Goal: Task Accomplishment & Management: Use online tool/utility

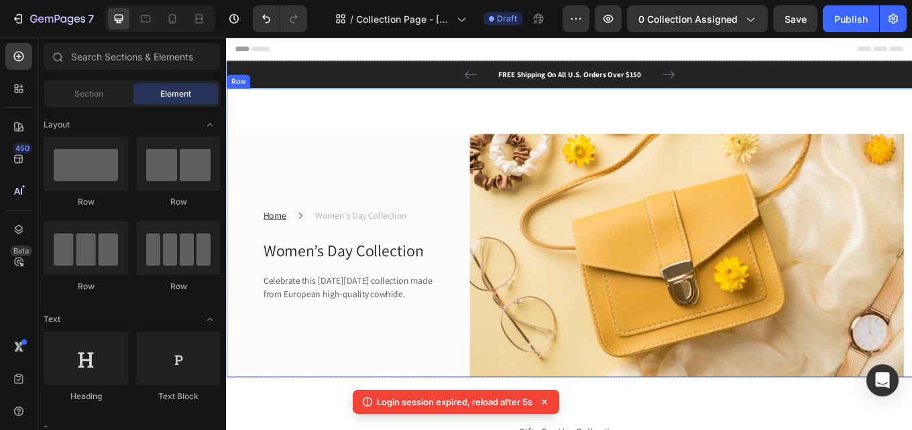
click at [402, 133] on div "Home Text block Icon Women’s Day Collection Text block Row Women’s Day Collecti…" at bounding box center [628, 266] width 804 height 339
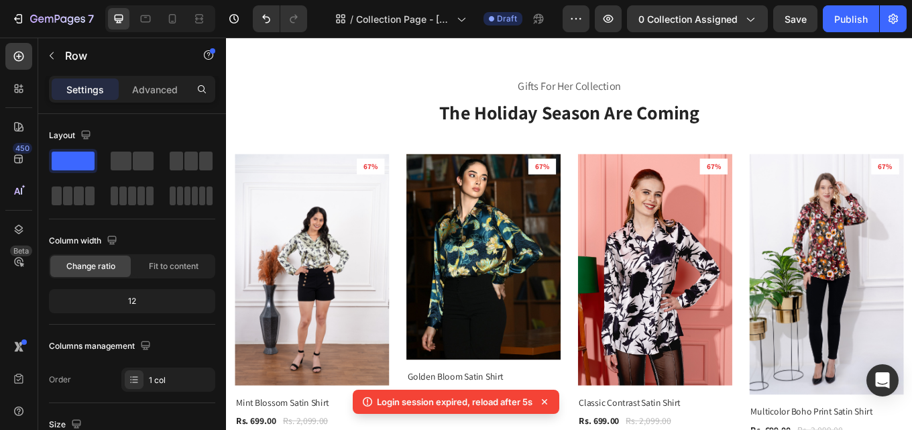
scroll to position [489, 0]
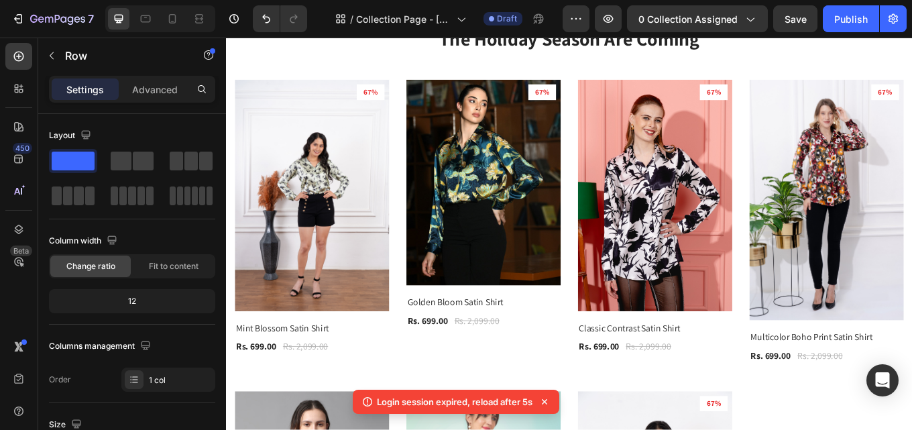
click at [301, 94] on img at bounding box center [326, 222] width 181 height 271
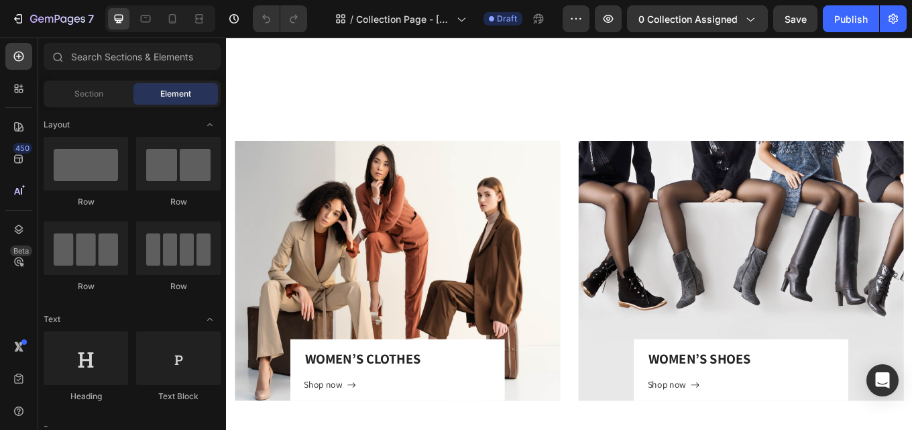
scroll to position [2925, 0]
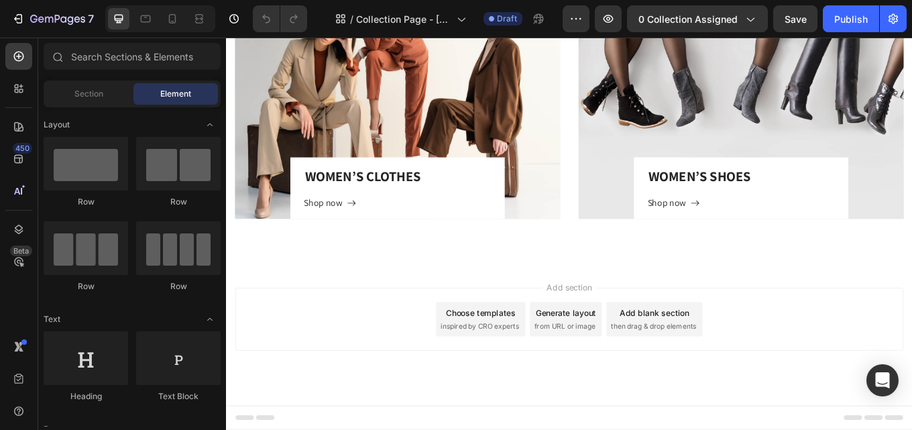
click at [431, 374] on div "Add section Choose templates inspired by CRO experts Generate layout from URL o…" at bounding box center [628, 368] width 783 height 74
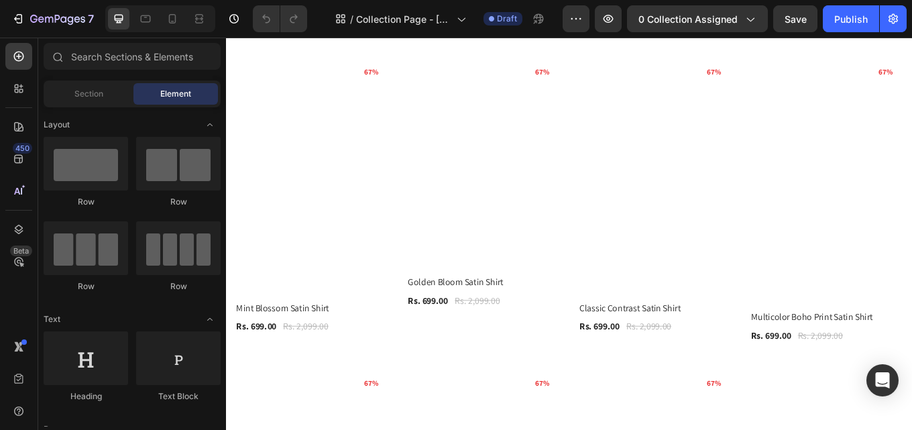
scroll to position [0, 0]
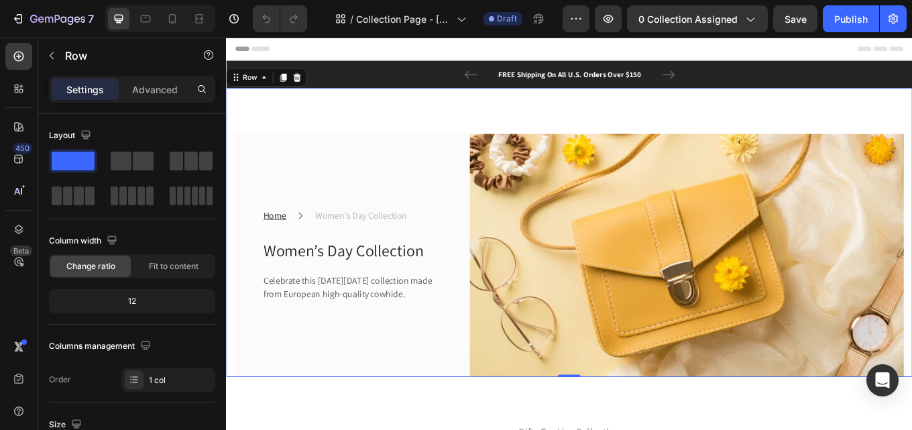
click at [237, 105] on div "Home Text block Icon Women’s Day Collection Text block Row Women’s Day Collecti…" at bounding box center [628, 266] width 804 height 339
click at [237, 103] on div "Home Text block Icon Women’s Day Collection Text block Row Women’s Day Collecti…" at bounding box center [628, 266] width 804 height 339
click at [247, 155] on div "Home Text block Icon Women’s Day Collection Text block Row Women’s Day Collecti…" at bounding box center [363, 294] width 254 height 286
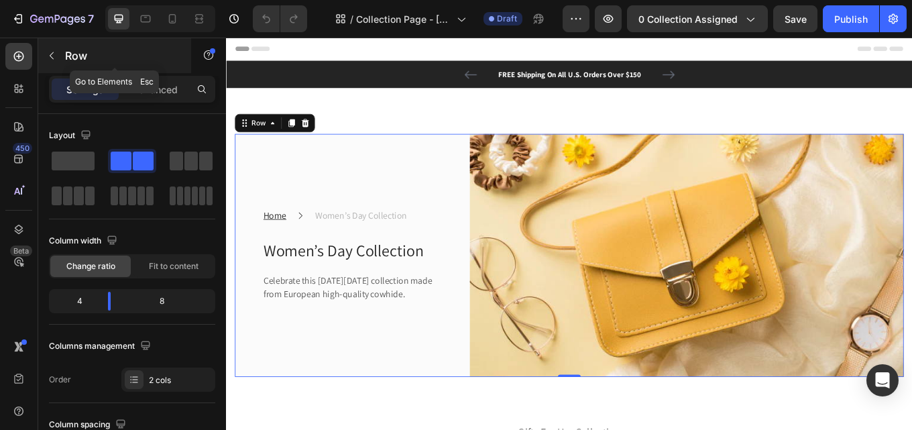
click at [53, 55] on icon "button" at bounding box center [51, 55] width 11 height 11
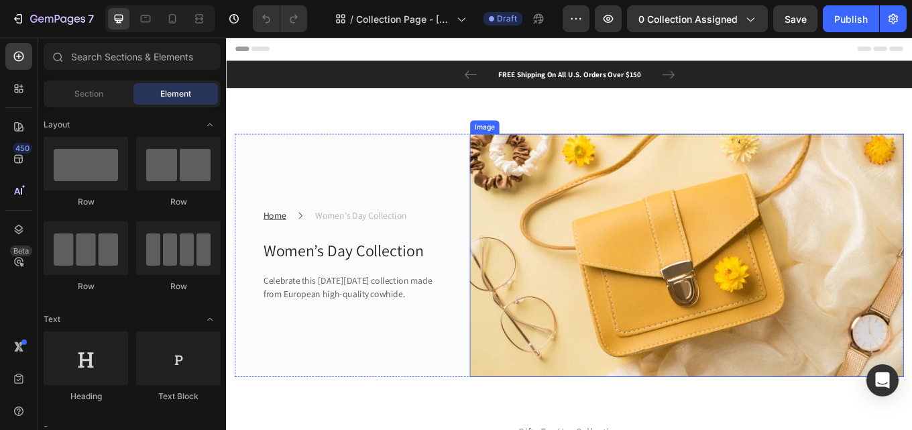
click at [597, 184] on img at bounding box center [765, 294] width 509 height 286
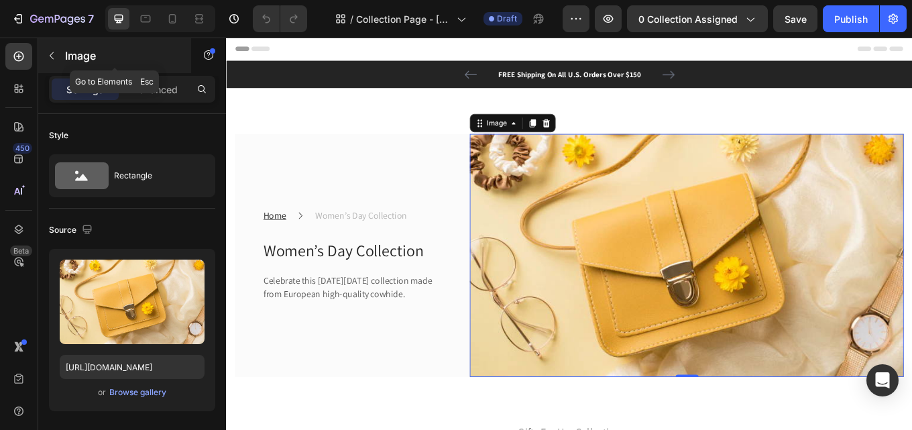
click at [48, 57] on icon "button" at bounding box center [51, 55] width 11 height 11
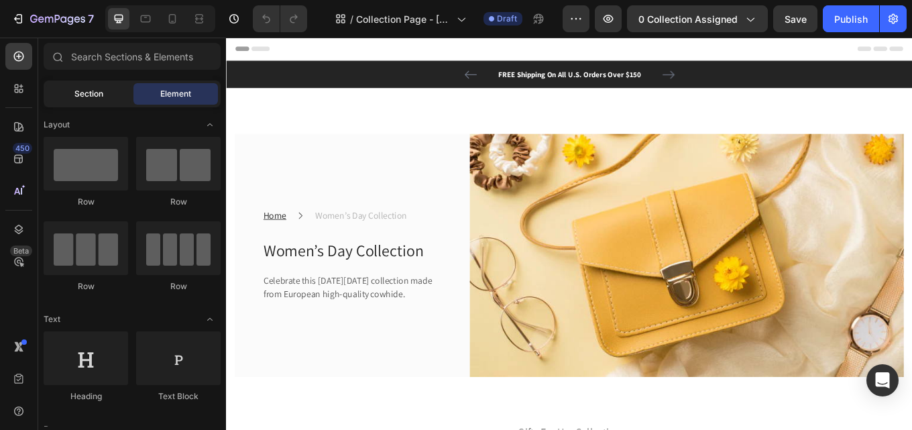
click at [112, 95] on div "Section" at bounding box center [88, 93] width 84 height 21
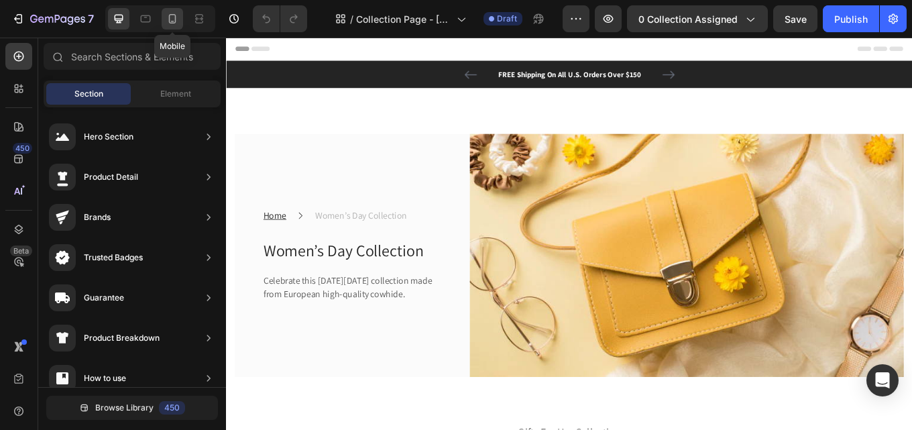
click at [164, 19] on div at bounding box center [172, 18] width 21 height 21
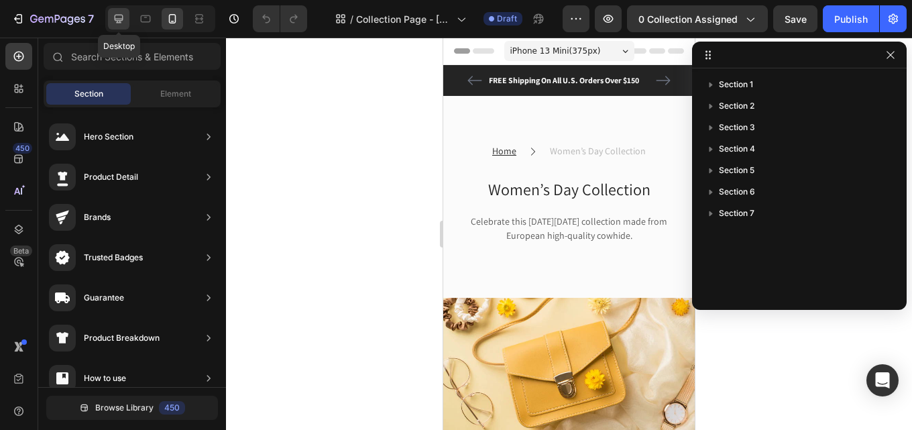
click at [118, 23] on icon at bounding box center [119, 19] width 9 height 9
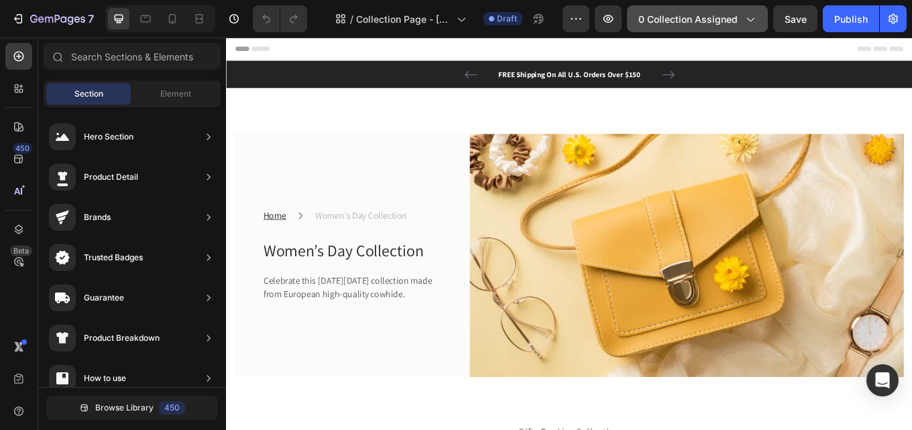
click at [710, 23] on span "0 collection assigned" at bounding box center [687, 19] width 99 height 14
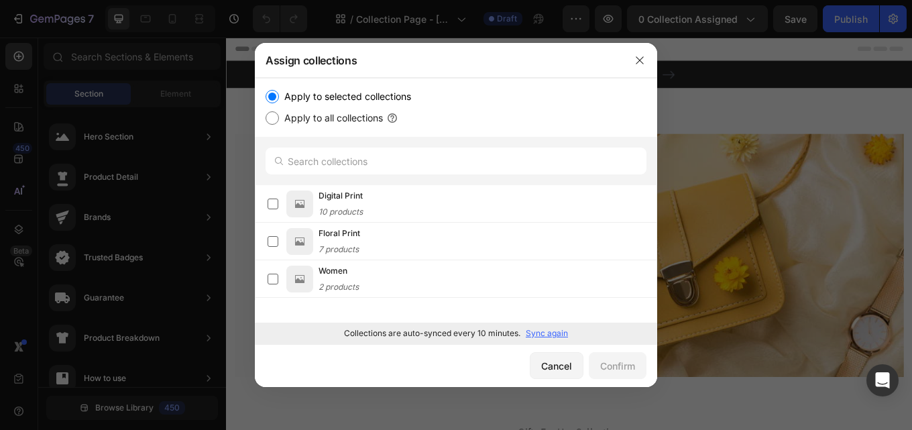
click at [324, 121] on label "Apply to all collections" at bounding box center [331, 118] width 104 height 16
click at [279, 121] on input "Apply to all collections" at bounding box center [271, 117] width 13 height 13
radio input "true"
click at [613, 371] on div "Confirm" at bounding box center [617, 366] width 35 height 14
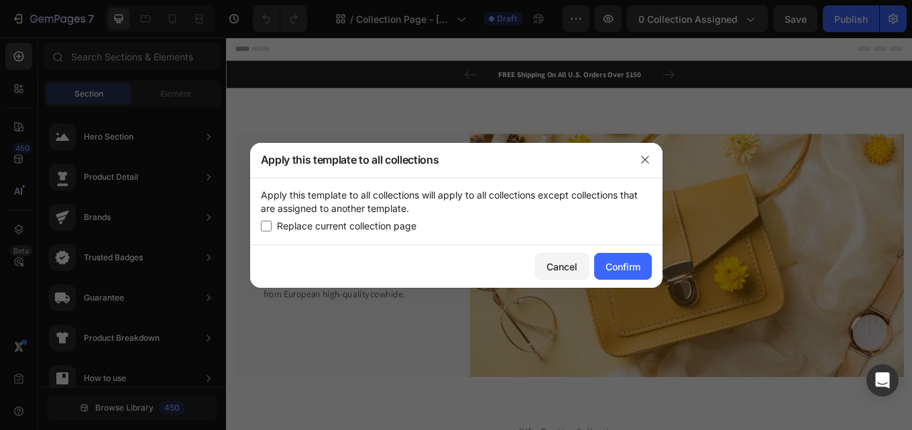
click at [366, 230] on span "Replace current collection page" at bounding box center [346, 226] width 139 height 16
checkbox input "true"
click at [620, 265] on div "Confirm" at bounding box center [622, 266] width 35 height 14
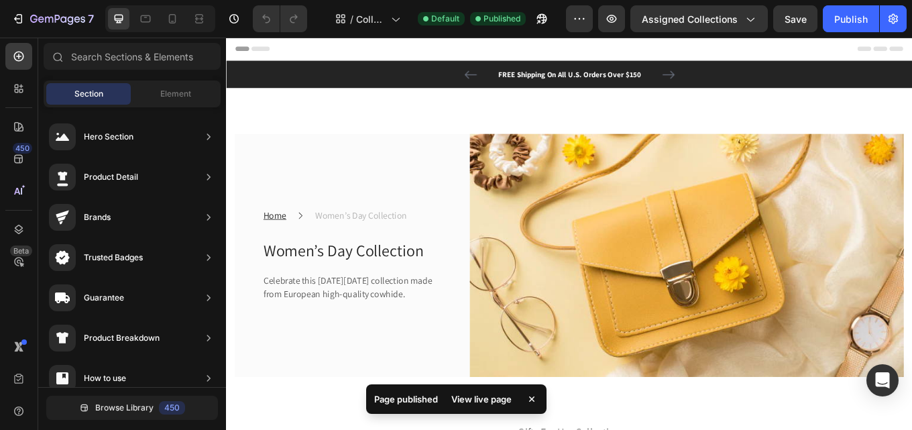
click at [486, 398] on div "View live page" at bounding box center [481, 398] width 76 height 19
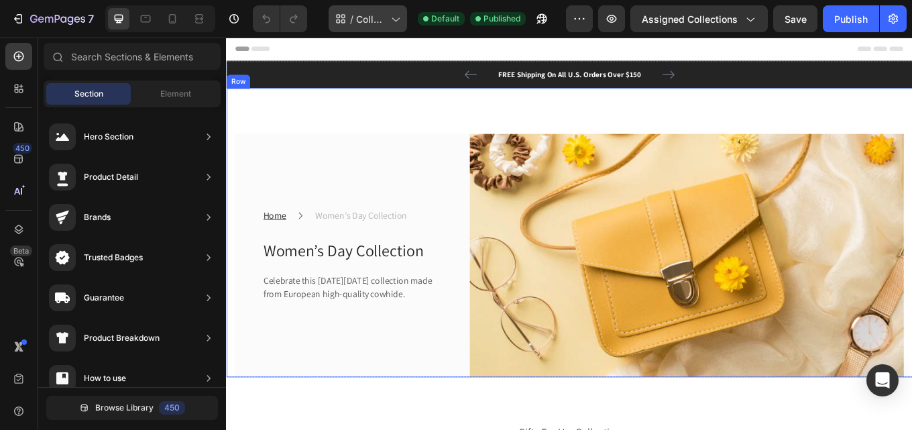
click at [397, 16] on icon at bounding box center [394, 18] width 13 height 13
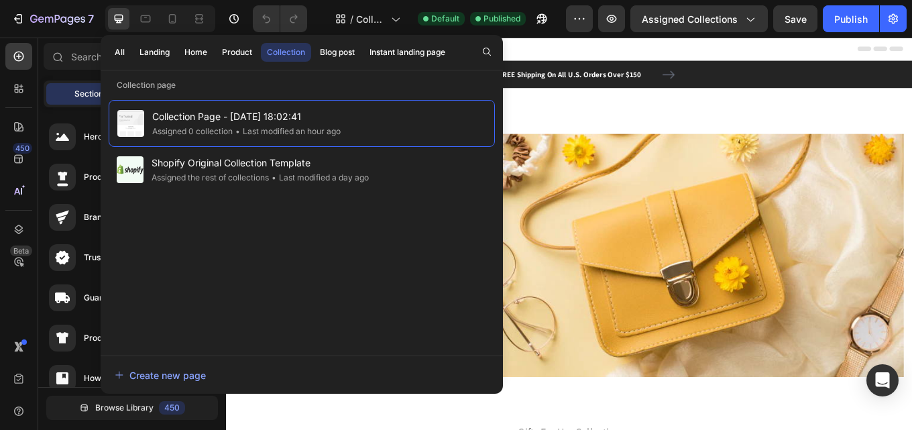
click at [624, 50] on div "Header" at bounding box center [628, 51] width 783 height 27
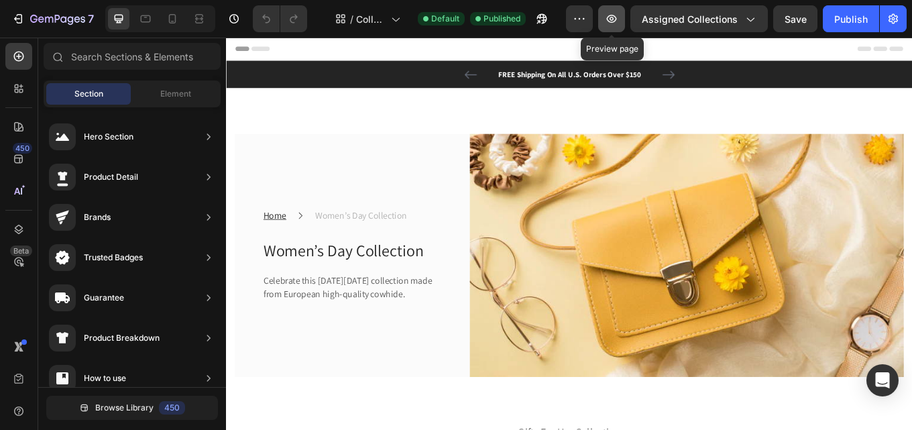
click at [616, 21] on icon "button" at bounding box center [612, 19] width 10 height 8
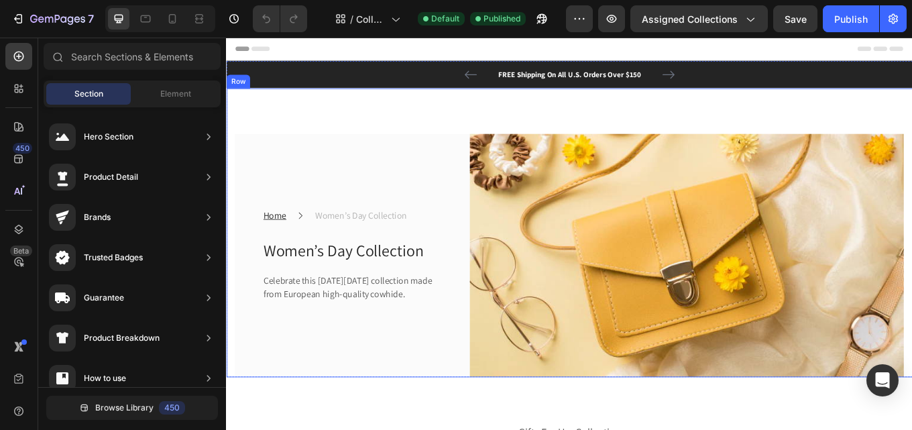
click at [238, 126] on div "Home Text block Icon Women’s Day Collection Text block Row Women’s Day Collecti…" at bounding box center [628, 266] width 804 height 339
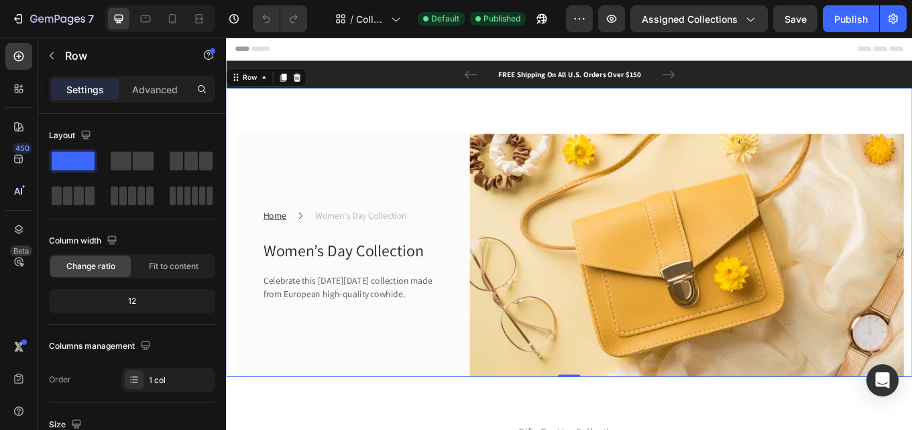
click at [286, 122] on div "Home Text block Icon Women’s Day Collection Text block Row Women’s Day Collecti…" at bounding box center [628, 266] width 804 height 339
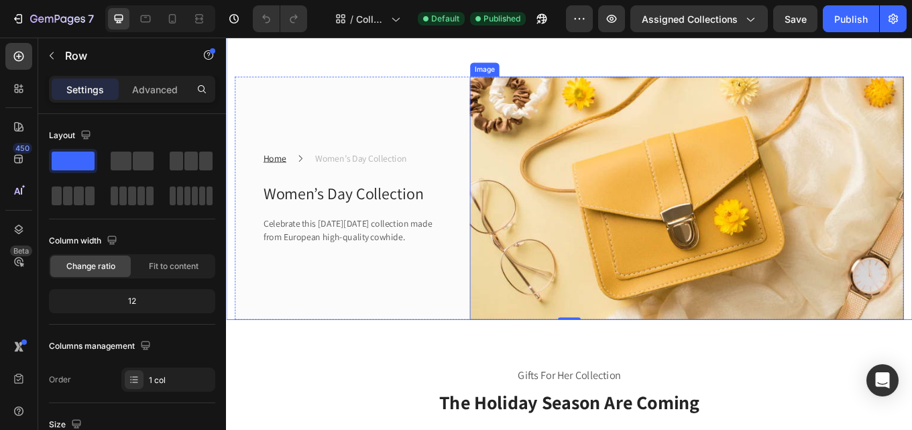
click at [729, 251] on img at bounding box center [765, 227] width 509 height 286
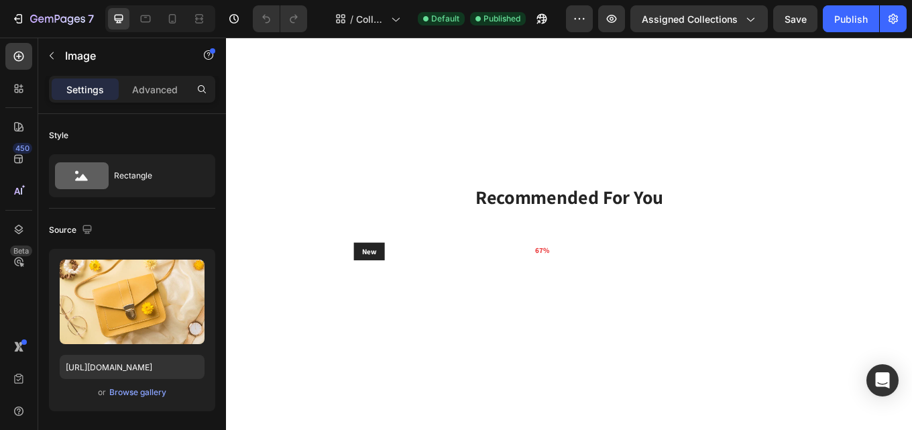
scroll to position [1944, 0]
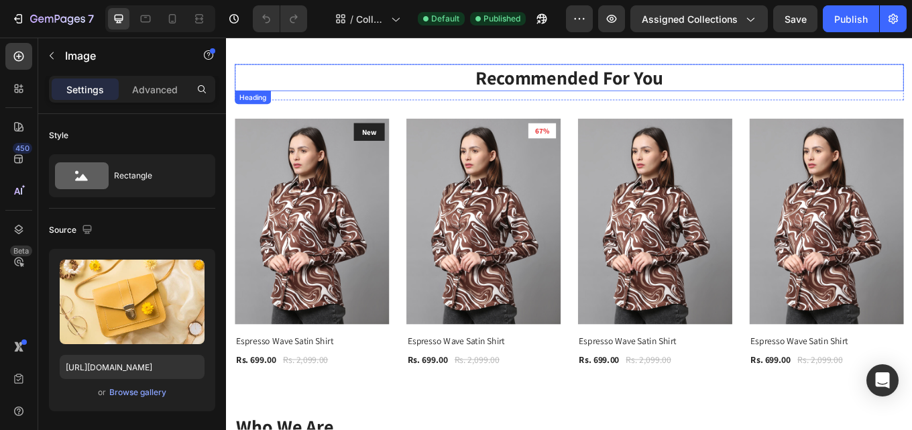
click at [611, 88] on p "Recommended For You" at bounding box center [628, 84] width 782 height 29
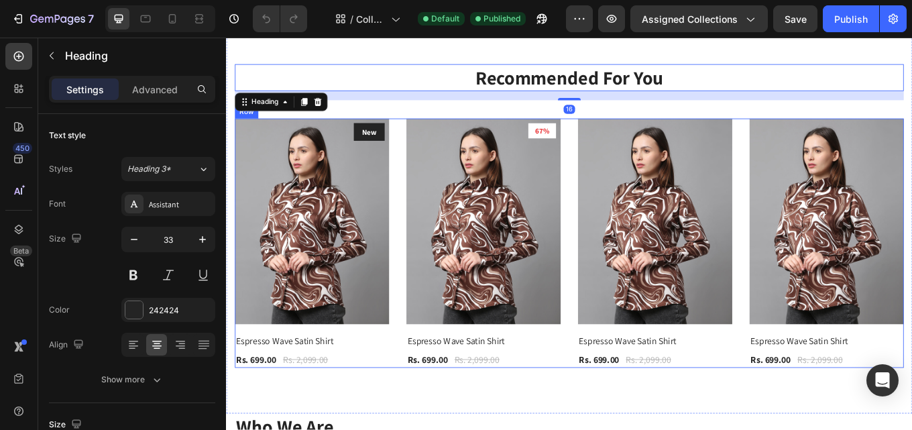
click at [386, 226] on img at bounding box center [326, 253] width 181 height 241
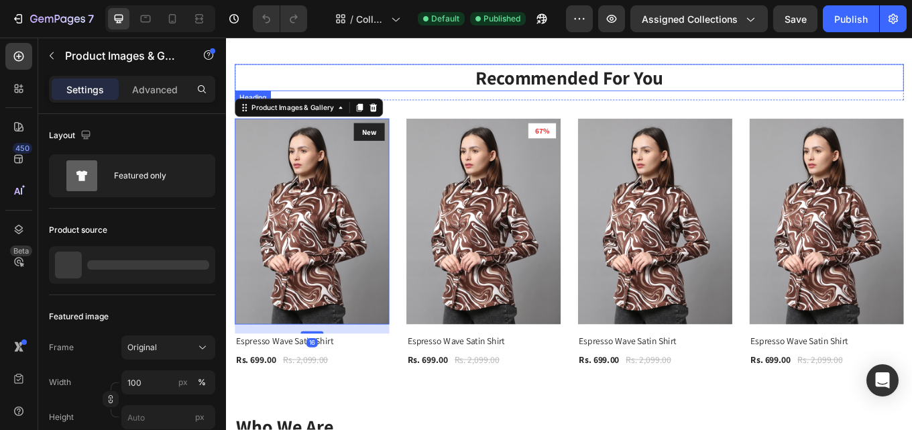
click at [609, 98] on p "Recommended For You" at bounding box center [628, 84] width 782 height 29
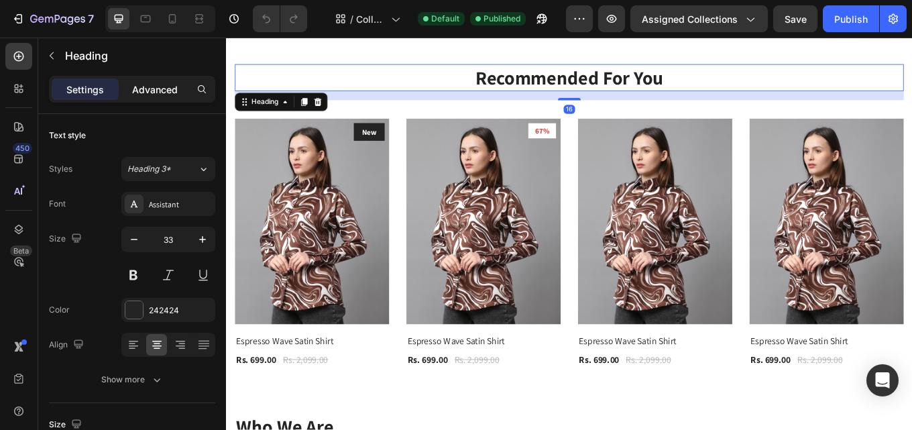
click at [186, 86] on div "Advanced" at bounding box center [154, 88] width 67 height 21
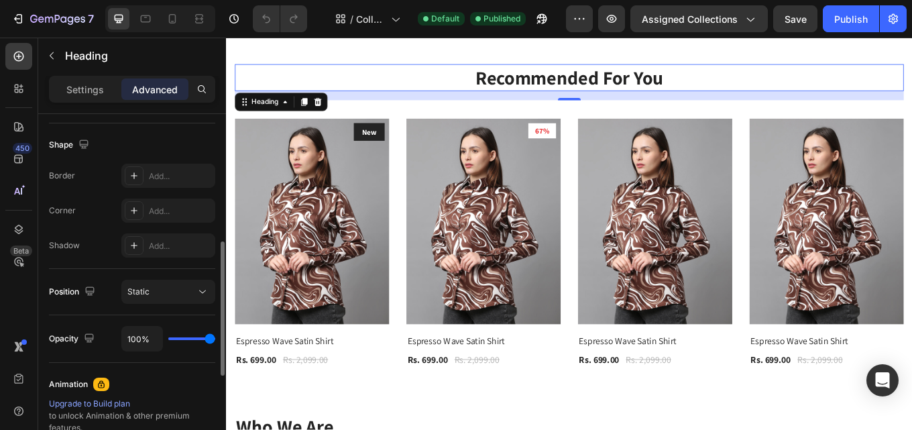
scroll to position [134, 0]
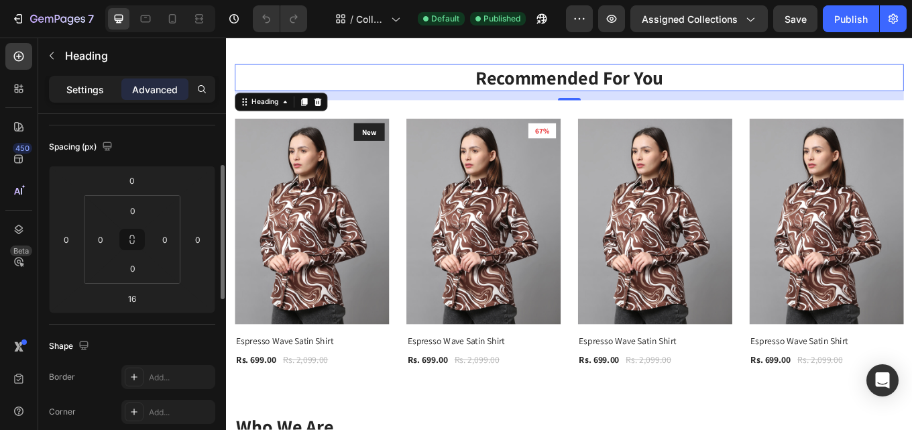
click at [72, 95] on p "Settings" at bounding box center [85, 89] width 38 height 14
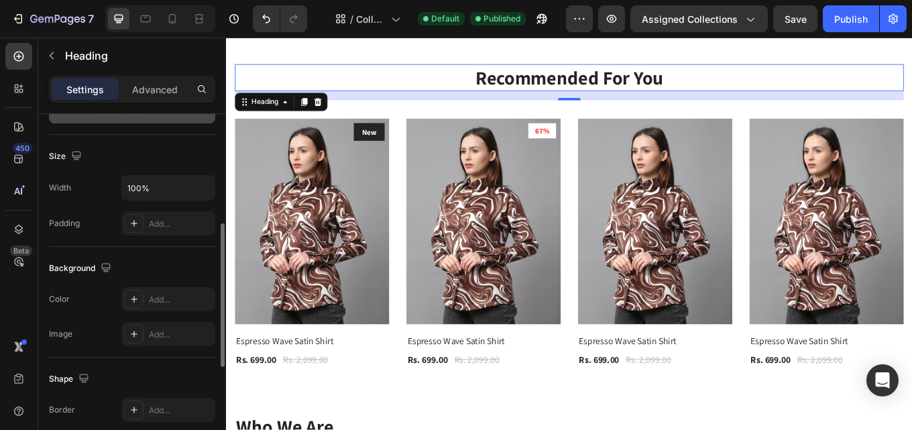
scroll to position [516, 0]
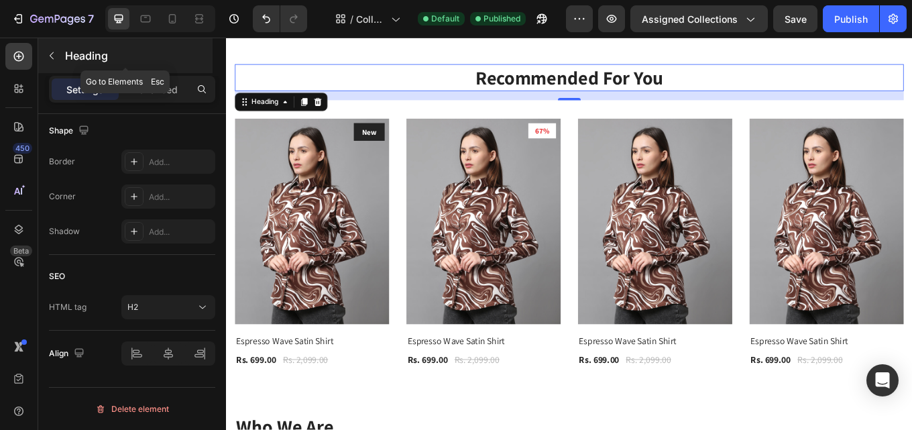
click at [47, 57] on icon "button" at bounding box center [51, 55] width 11 height 11
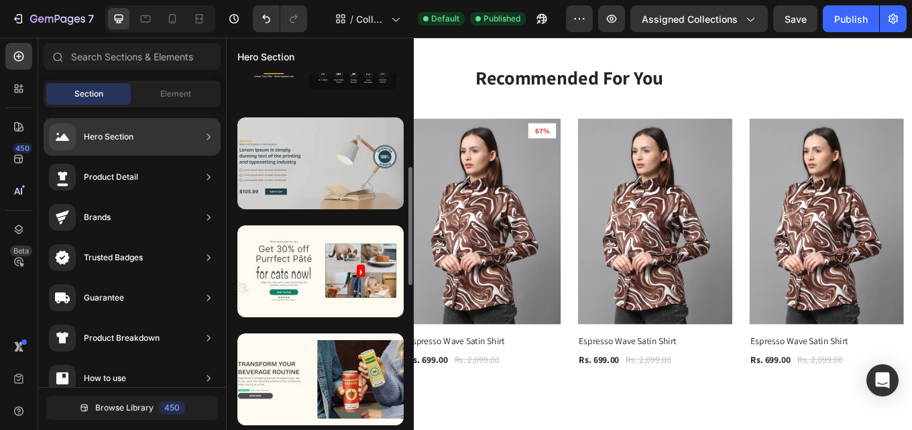
click at [392, 184] on div at bounding box center [320, 163] width 166 height 92
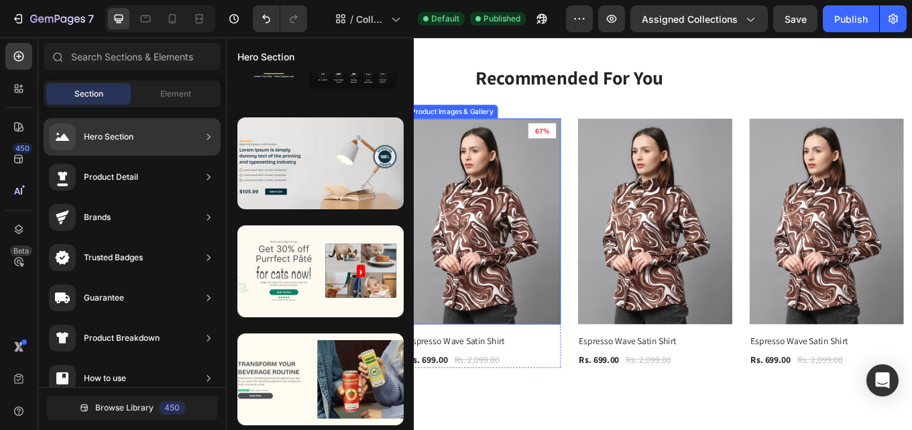
click at [519, 209] on img at bounding box center [527, 253] width 181 height 241
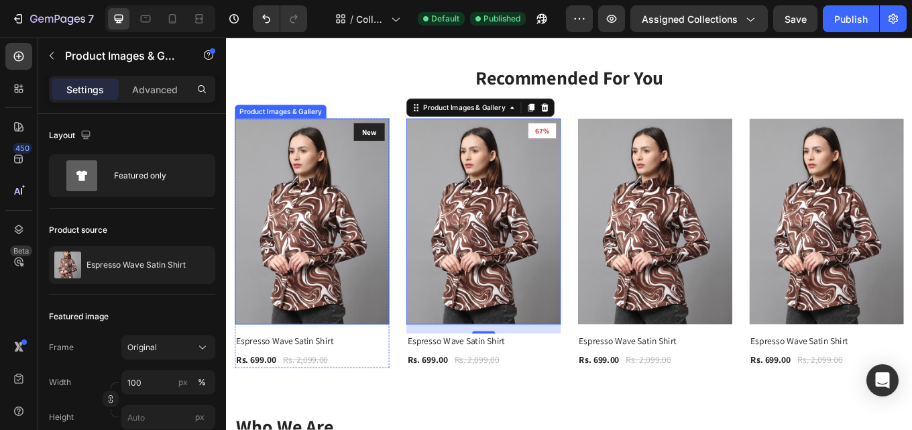
click at [295, 212] on img at bounding box center [326, 253] width 181 height 241
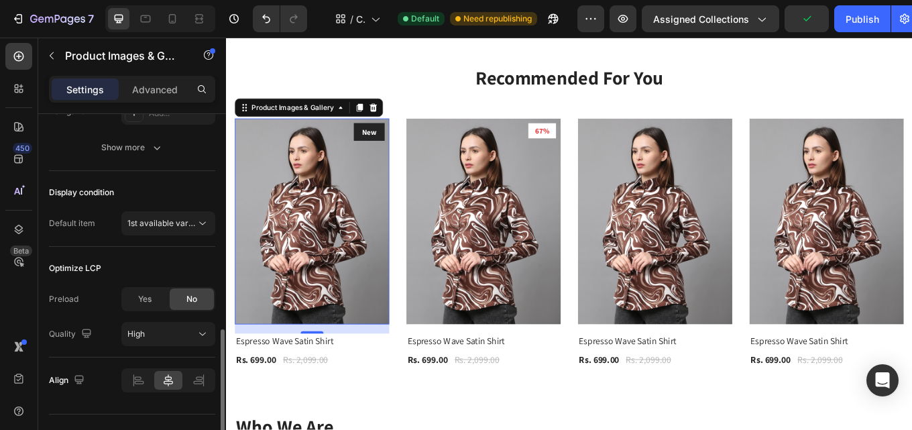
scroll to position [401, 0]
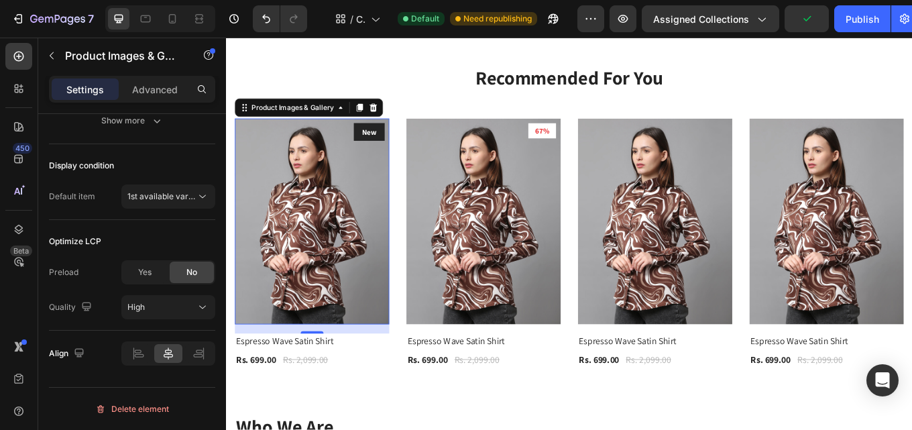
click at [322, 220] on img at bounding box center [326, 253] width 181 height 241
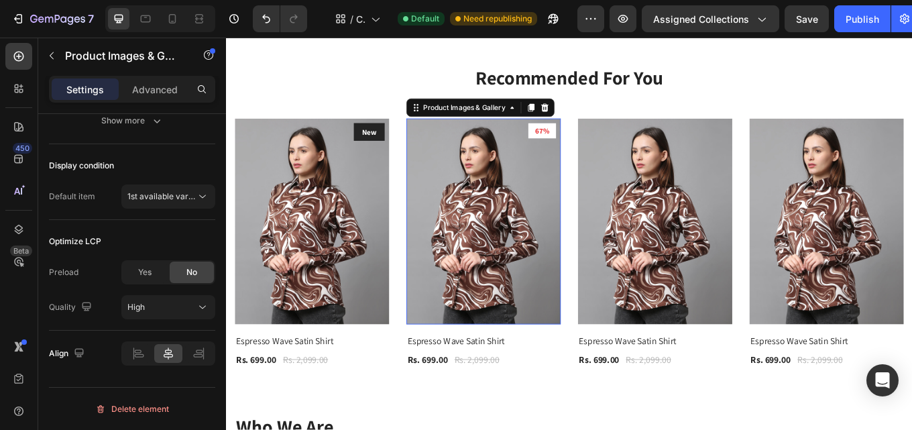
click at [518, 226] on img at bounding box center [527, 253] width 181 height 241
click at [263, 113] on div "Recommended For You Heading Row Product Images & Gallery New Text block Row Esp…" at bounding box center [628, 247] width 784 height 356
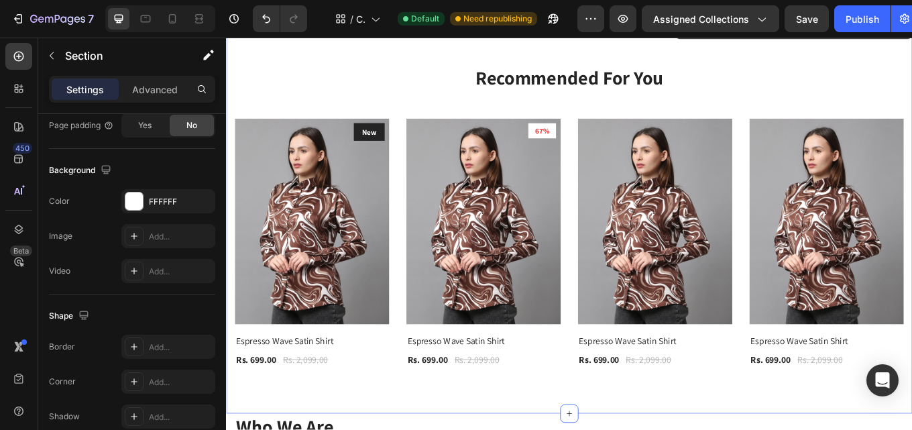
scroll to position [0, 0]
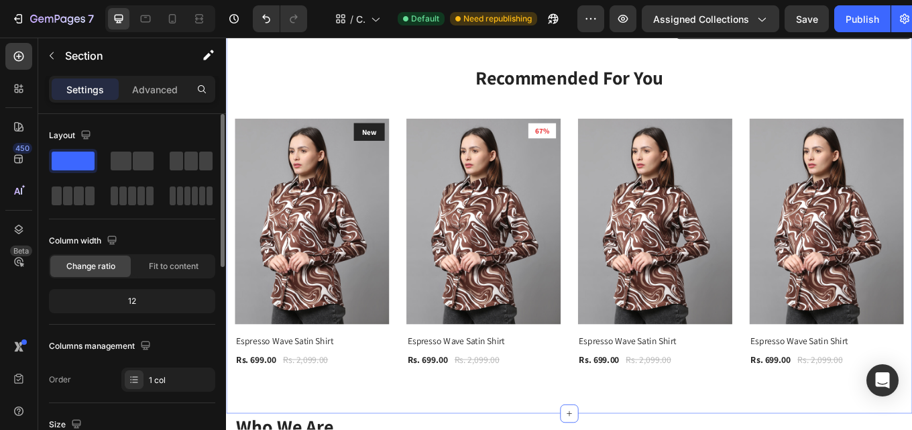
click at [251, 121] on div "Recommended For You Heading Row Product Images & Gallery New Text block Row Esp…" at bounding box center [628, 247] width 784 height 356
click at [258, 186] on img at bounding box center [326, 253] width 181 height 241
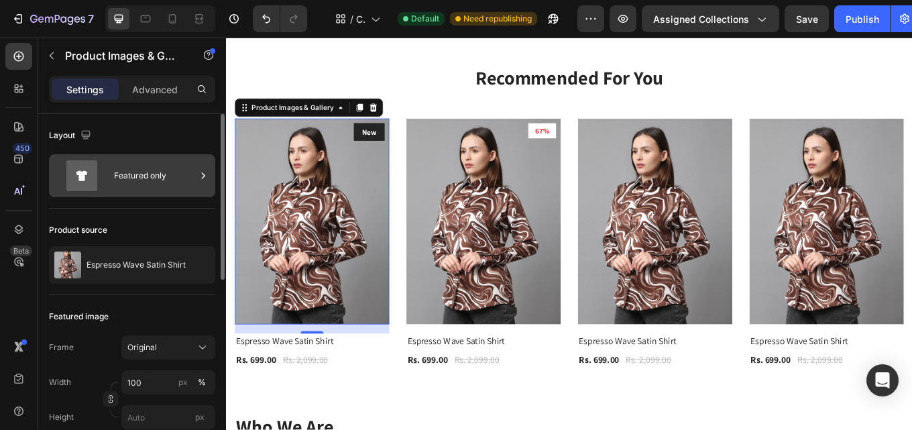
click at [152, 179] on div "Featured only" at bounding box center [155, 175] width 82 height 31
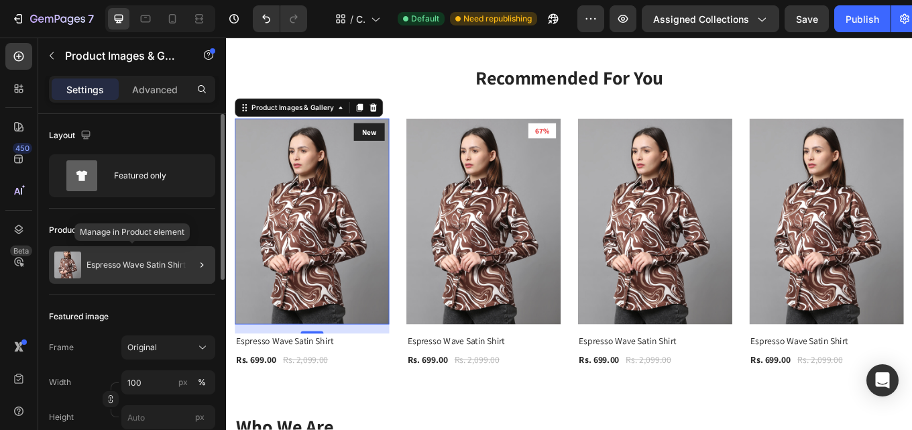
click at [140, 267] on p "Espresso Wave Satin Shirt" at bounding box center [135, 264] width 99 height 9
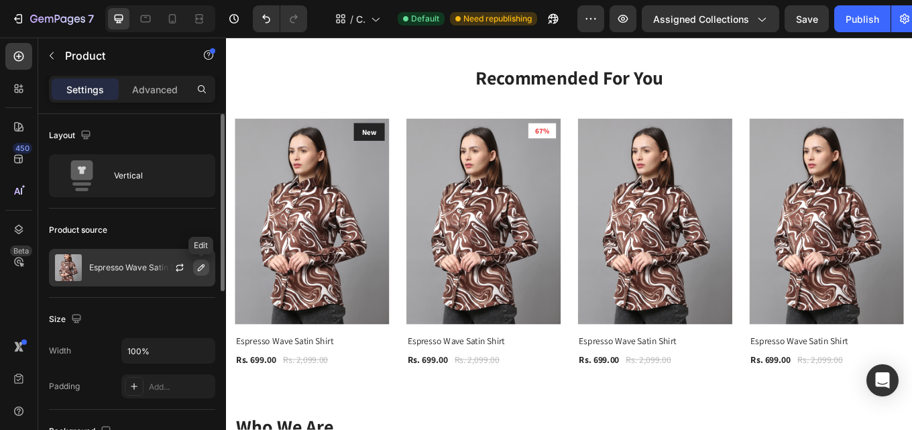
click at [203, 265] on icon "button" at bounding box center [201, 267] width 7 height 7
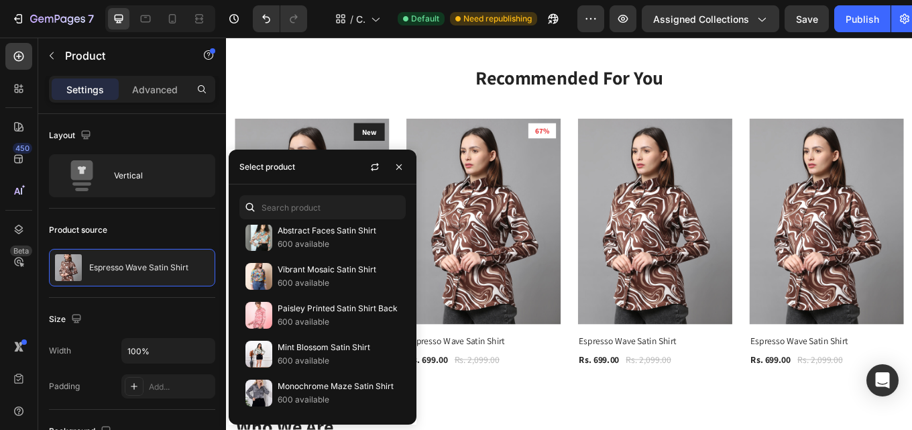
scroll to position [335, 0]
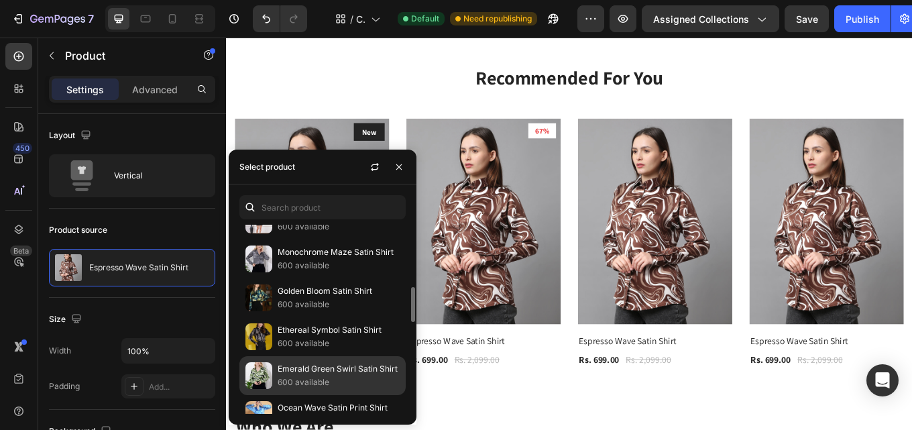
click at [312, 381] on p "600 available" at bounding box center [339, 381] width 122 height 13
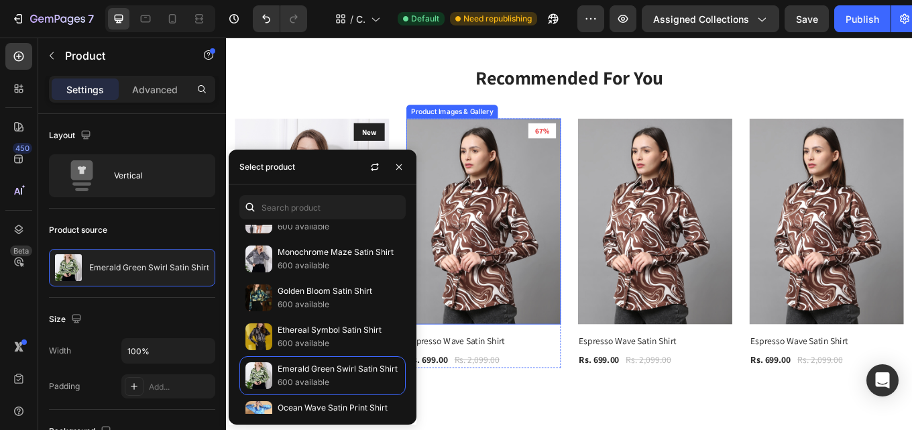
click at [527, 241] on img at bounding box center [527, 253] width 181 height 241
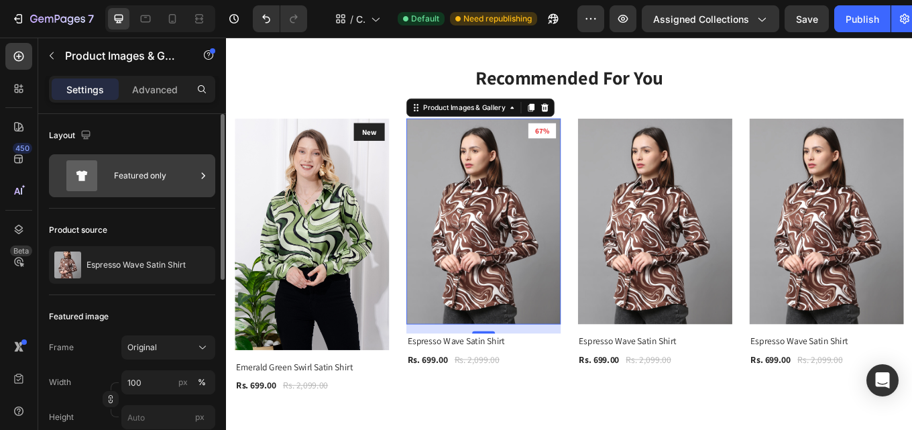
click at [145, 172] on div "Featured only" at bounding box center [155, 175] width 82 height 31
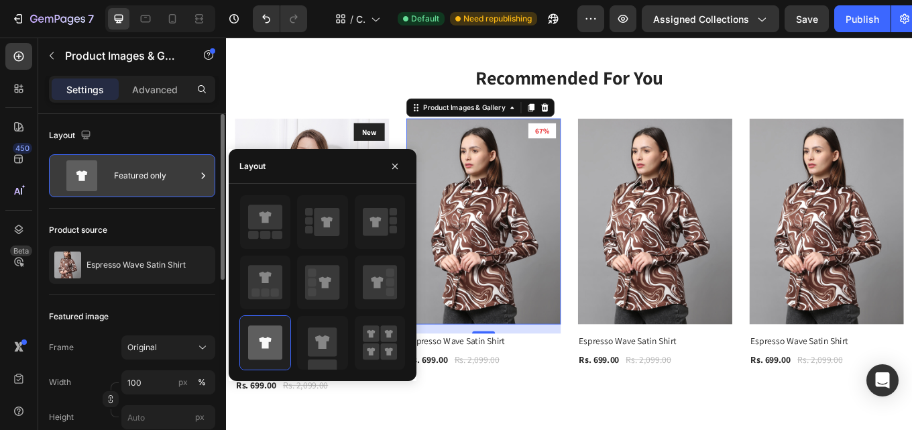
click at [145, 172] on div "Featured only" at bounding box center [155, 175] width 82 height 31
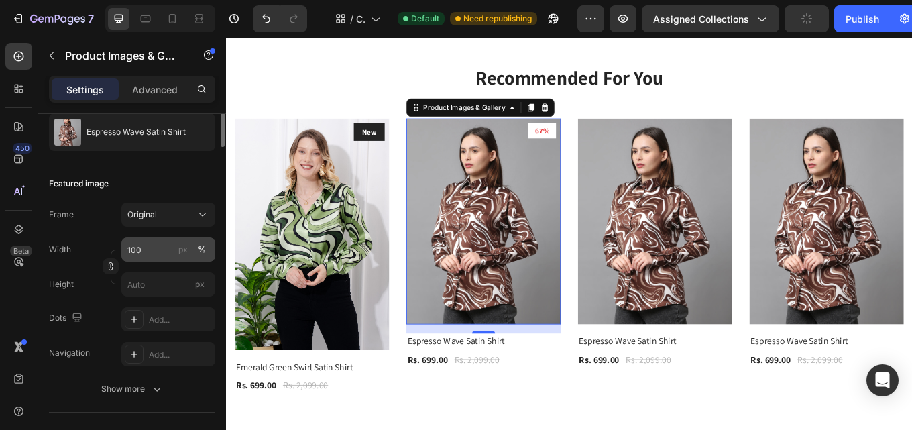
scroll to position [0, 0]
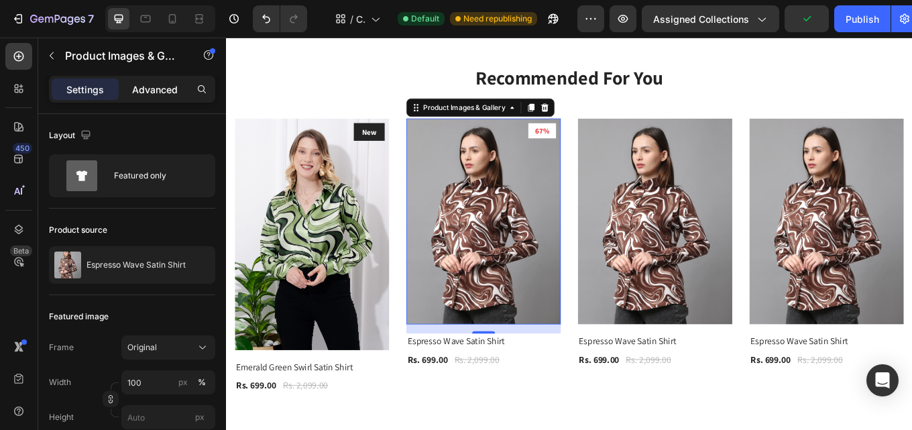
click at [149, 94] on p "Advanced" at bounding box center [155, 89] width 46 height 14
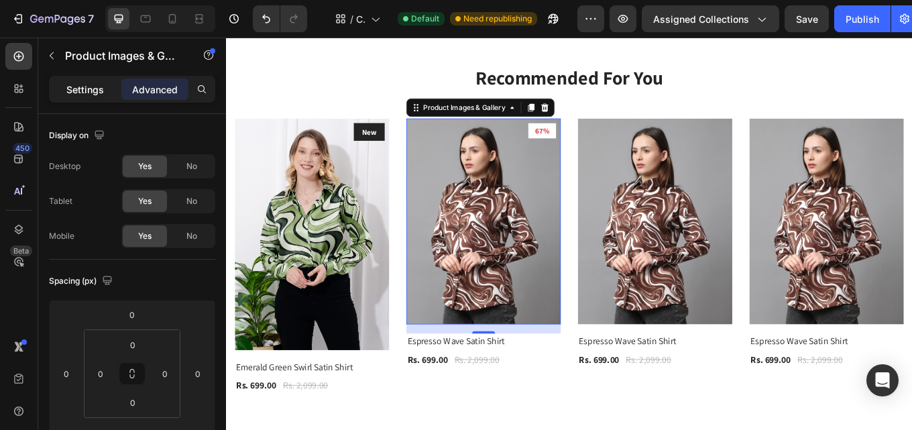
click at [91, 84] on p "Settings" at bounding box center [85, 89] width 38 height 14
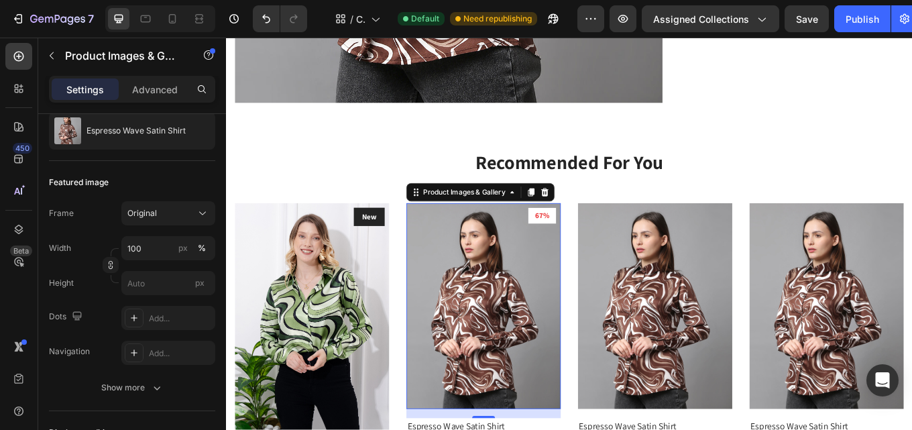
scroll to position [1877, 0]
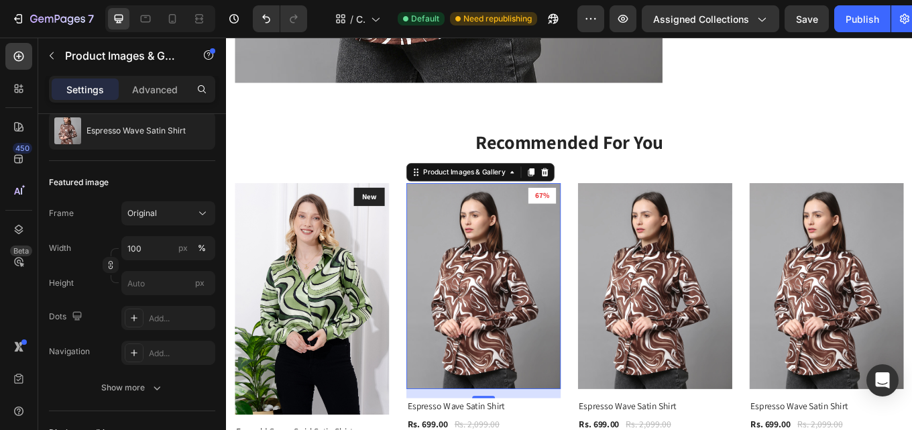
click at [550, 304] on img at bounding box center [527, 328] width 181 height 241
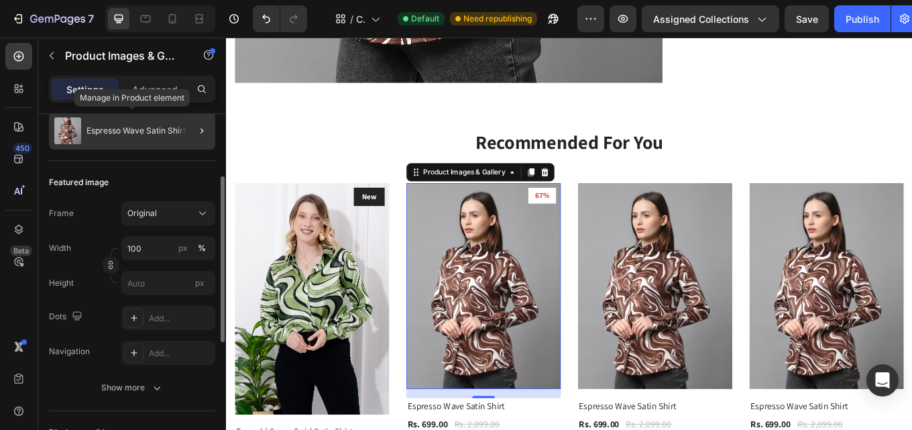
click at [148, 132] on p "Espresso Wave Satin Shirt" at bounding box center [135, 130] width 99 height 9
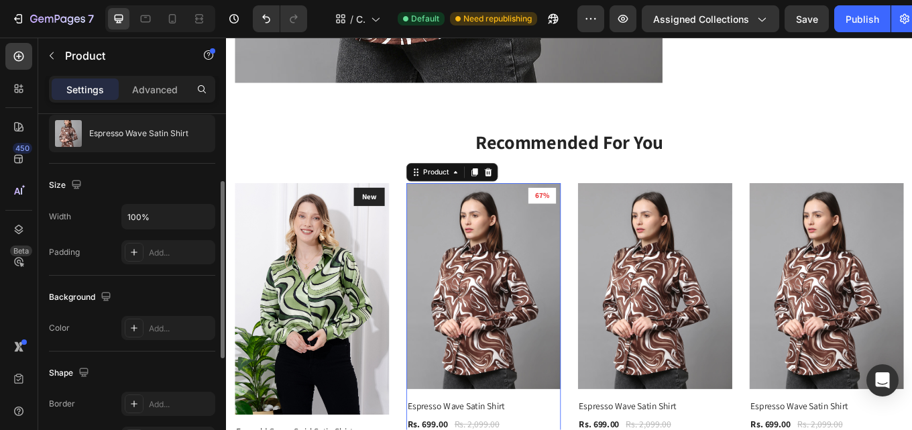
scroll to position [0, 0]
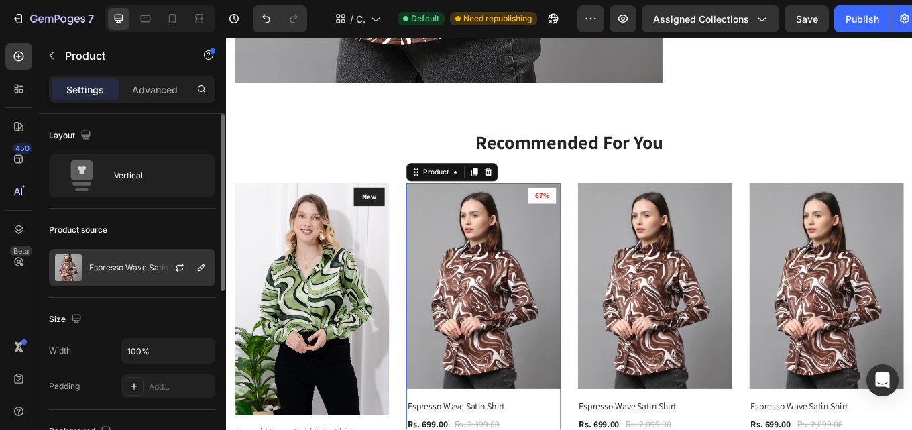
click at [133, 277] on div "Espresso Wave Satin Shirt" at bounding box center [132, 268] width 166 height 38
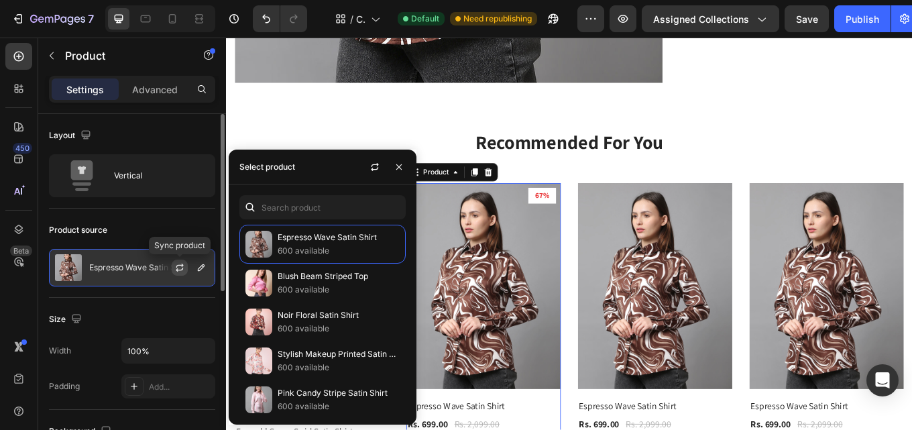
click at [182, 267] on icon "button" at bounding box center [179, 267] width 11 height 11
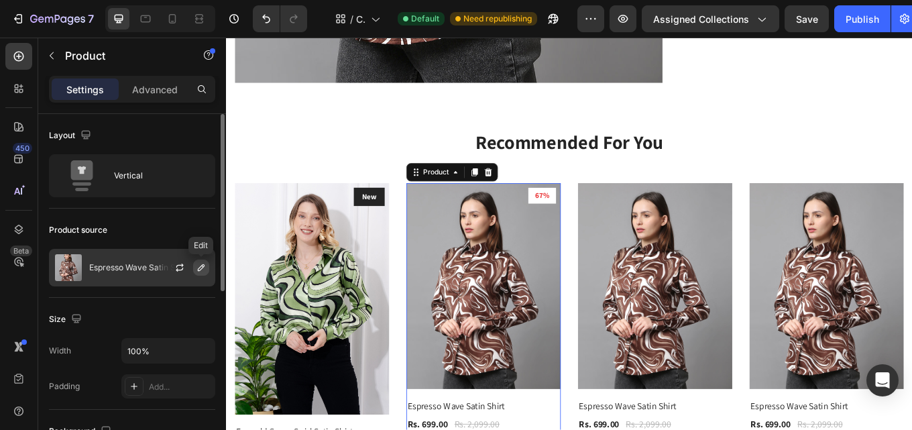
click at [205, 268] on icon "button" at bounding box center [201, 267] width 11 height 11
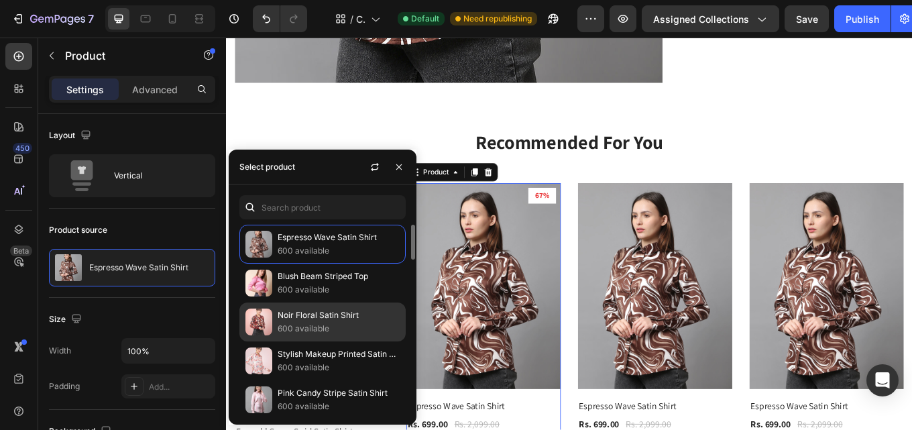
click at [336, 316] on p "Noir Floral Satin Shirt" at bounding box center [339, 314] width 122 height 13
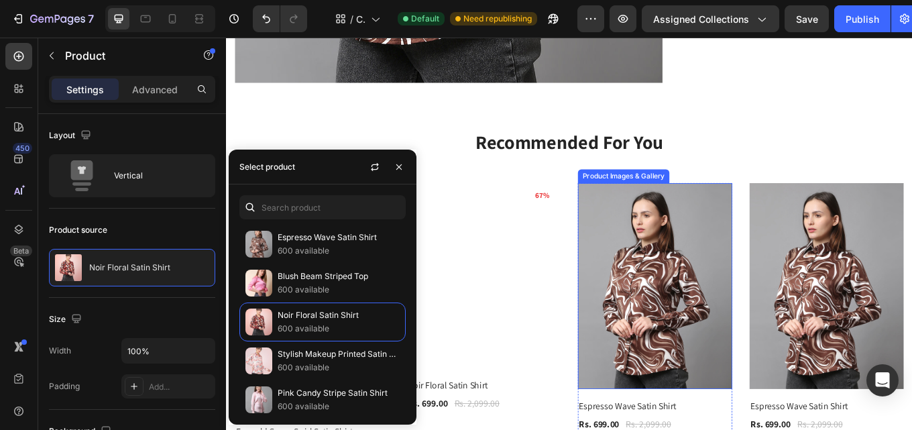
click at [761, 356] on img at bounding box center [728, 328] width 181 height 241
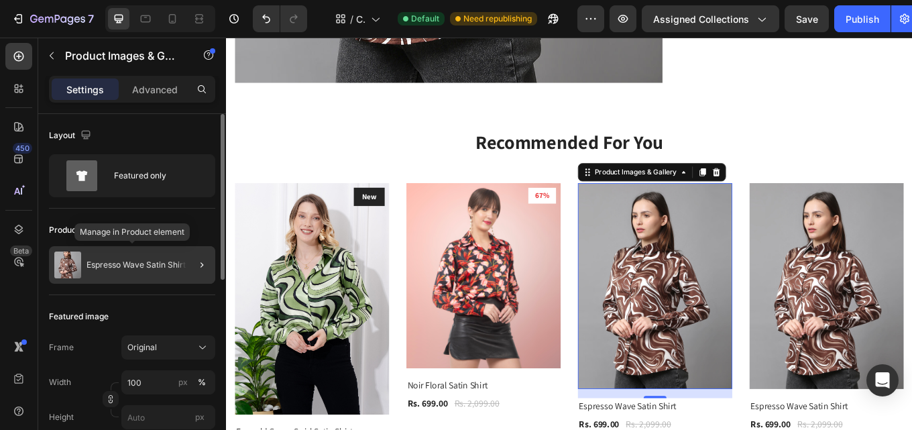
click at [173, 255] on div "Espresso Wave Satin Shirt" at bounding box center [132, 265] width 166 height 38
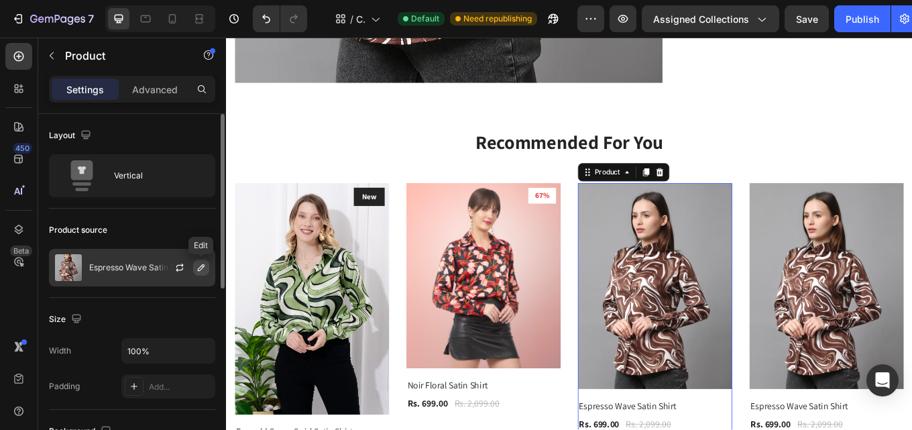
click at [204, 264] on icon "button" at bounding box center [201, 267] width 11 height 11
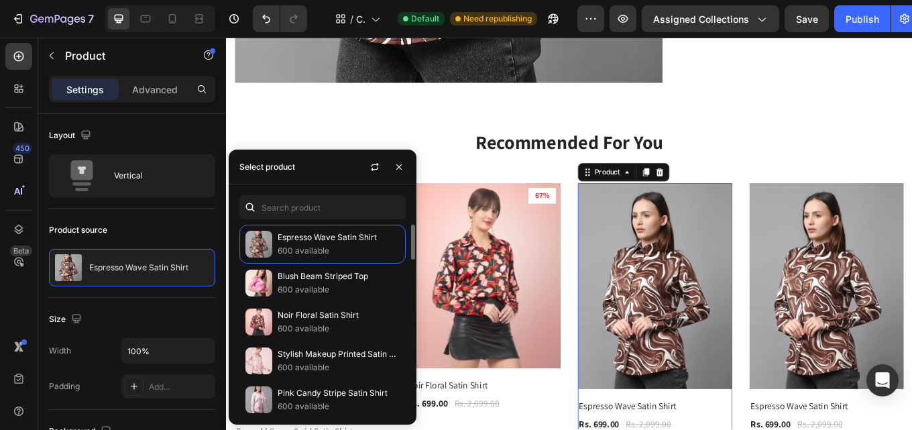
scroll to position [469, 0]
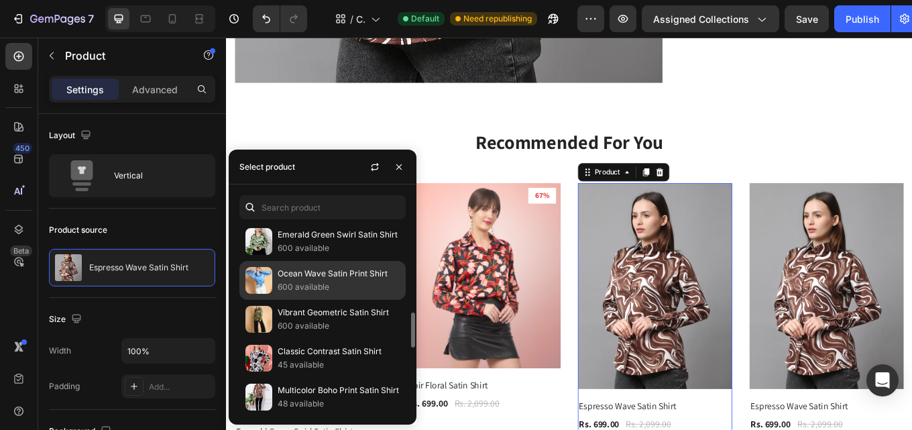
click at [336, 288] on p "600 available" at bounding box center [339, 286] width 122 height 13
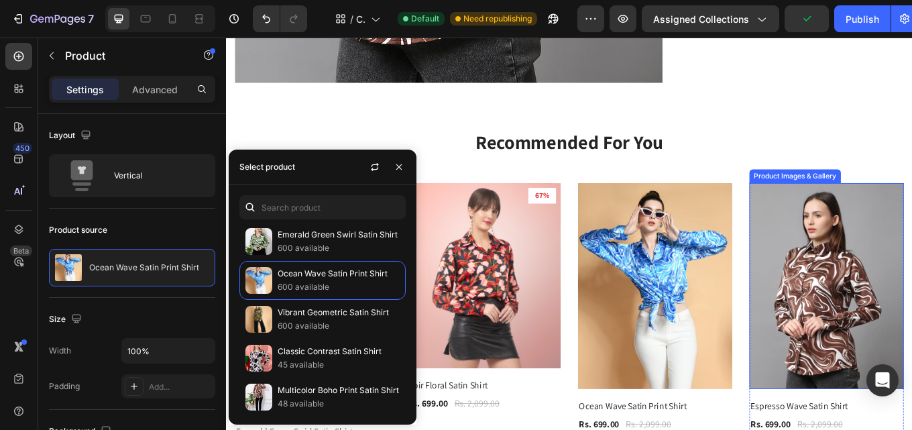
click at [911, 413] on img at bounding box center [929, 328] width 181 height 241
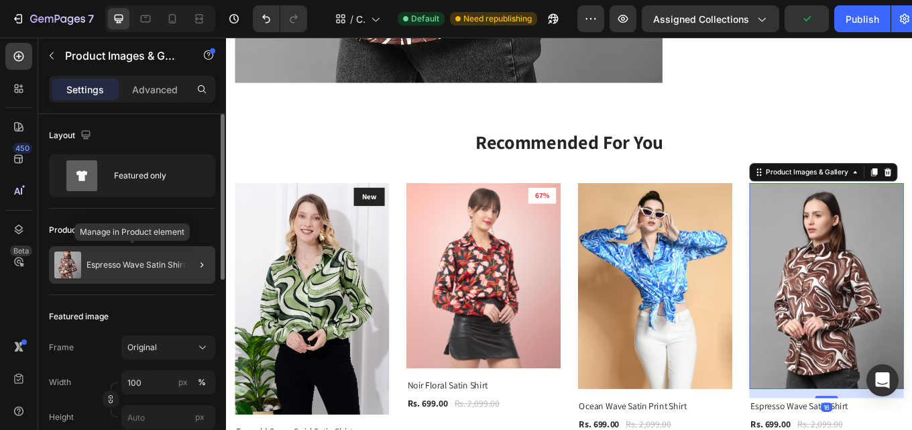
click at [153, 261] on p "Espresso Wave Satin Shirt" at bounding box center [135, 264] width 99 height 9
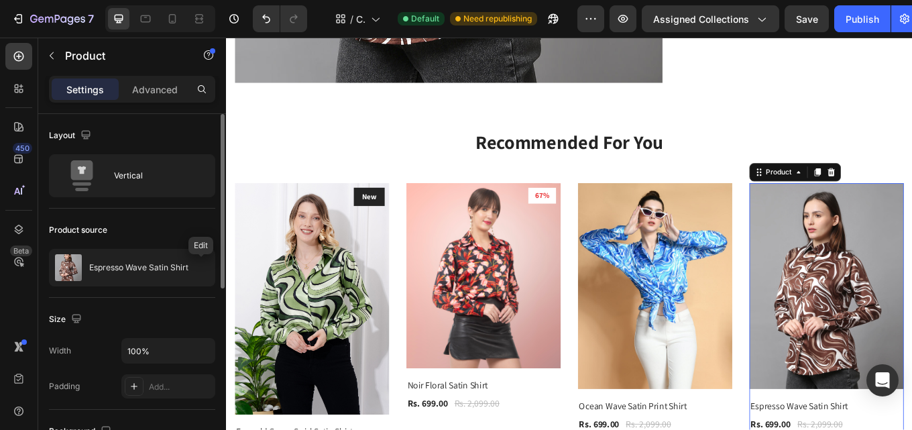
click at [0, 0] on icon "button" at bounding box center [0, 0] width 0 height 0
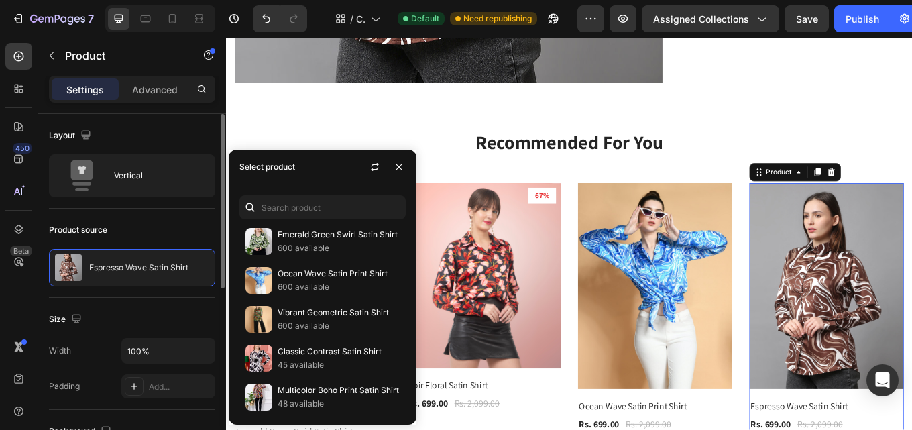
scroll to position [822, 0]
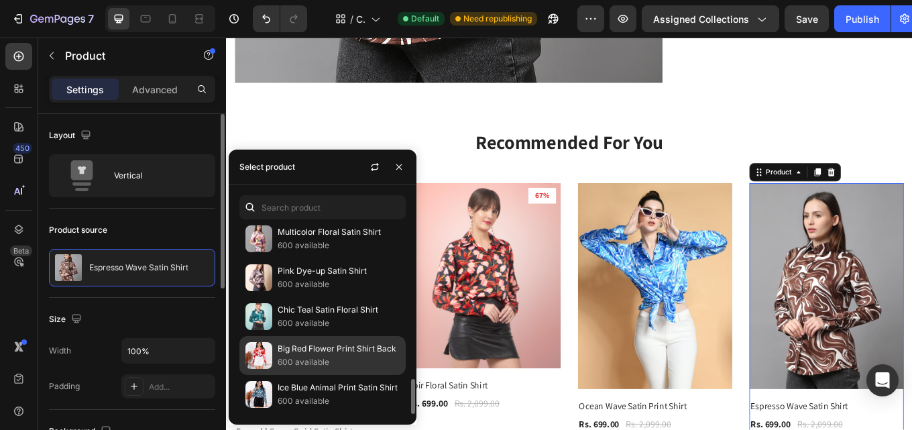
click at [331, 345] on p "Big Red Flower Print Shirt Back" at bounding box center [339, 348] width 122 height 13
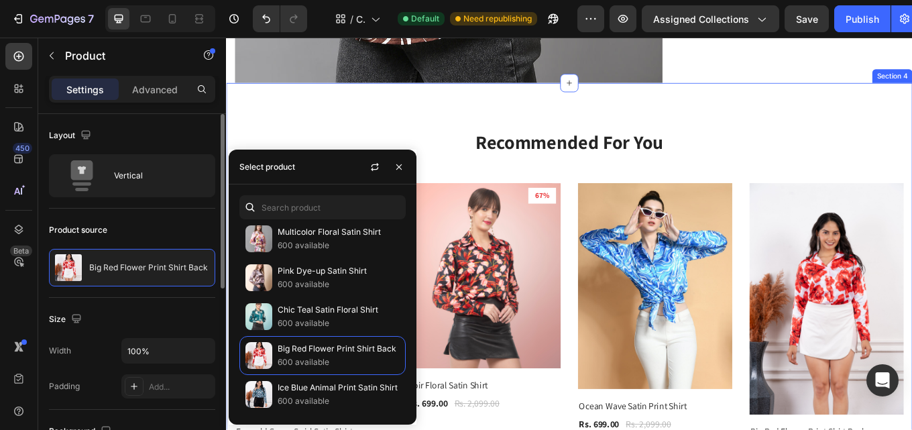
click at [237, 117] on div "Recommended For You Heading Row Product Images & Gallery New Text block Row Eme…" at bounding box center [628, 337] width 804 height 493
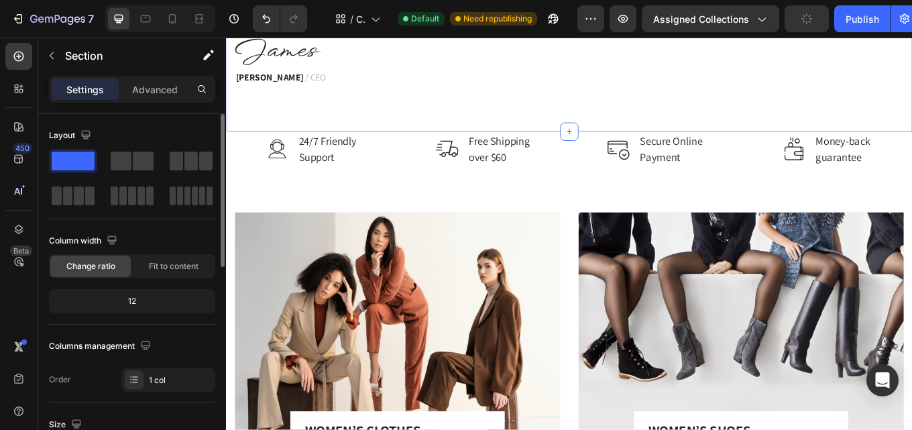
scroll to position [2547, 0]
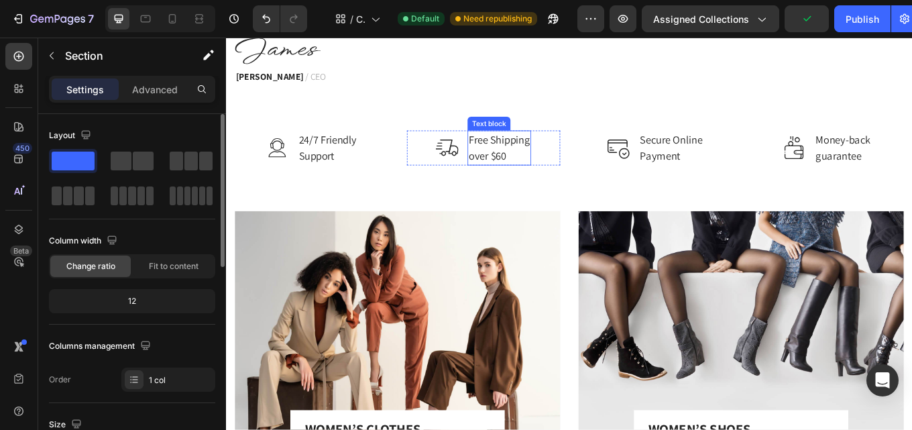
click at [574, 186] on p "Free Shipping over $60" at bounding box center [546, 167] width 72 height 38
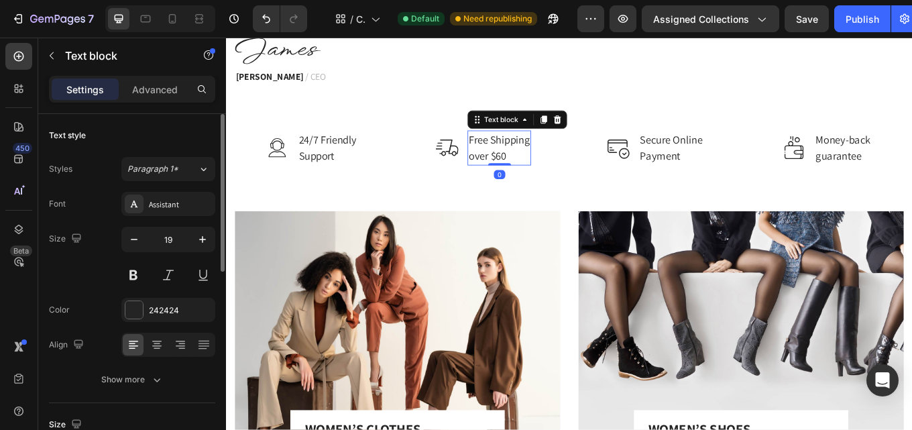
click at [550, 186] on p "Free Shipping over $60" at bounding box center [546, 167] width 72 height 38
drag, startPoint x: 505, startPoint y: 279, endPoint x: 552, endPoint y: 280, distance: 47.6
click at [552, 188] on div "Free Shipping over $60" at bounding box center [546, 167] width 74 height 41
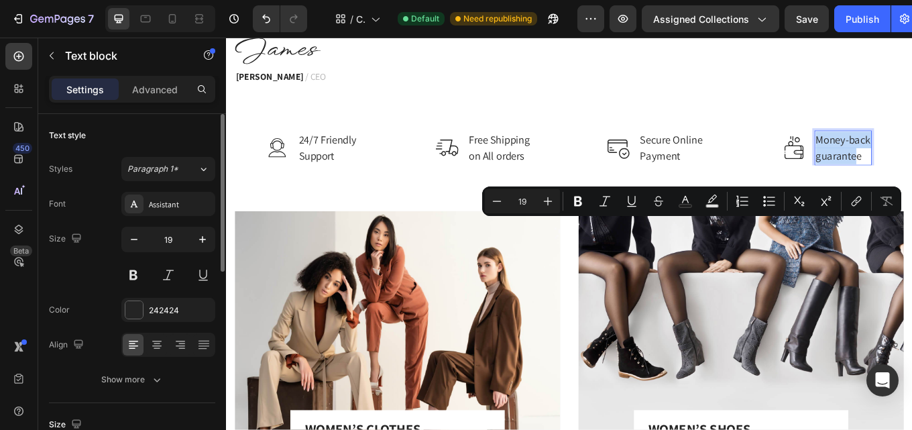
drag, startPoint x: 912, startPoint y: 258, endPoint x: 958, endPoint y: 275, distance: 48.8
drag, startPoint x: 947, startPoint y: 257, endPoint x: 896, endPoint y: 253, distance: 51.7
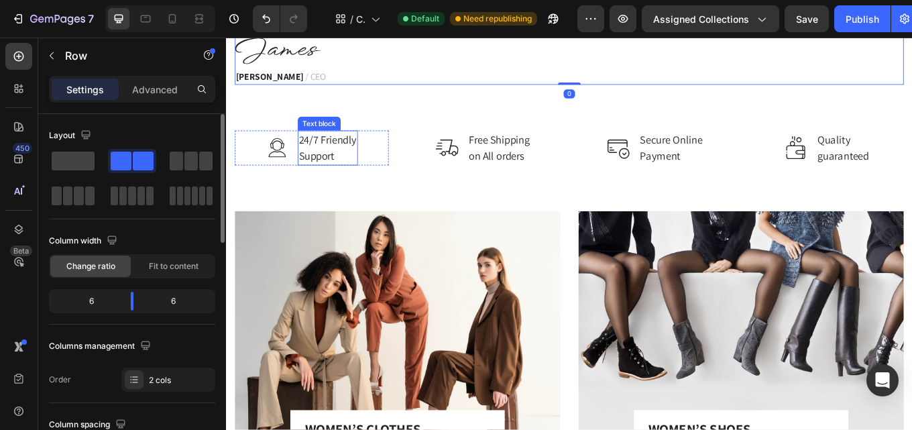
click at [327, 186] on p "24/7 Friendly Support" at bounding box center [345, 167] width 68 height 38
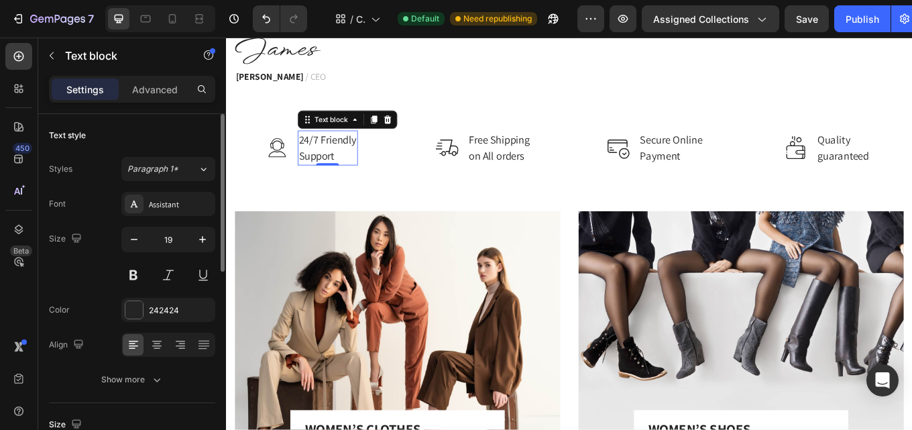
click at [327, 186] on p "24/7 Friendly Support" at bounding box center [345, 167] width 68 height 38
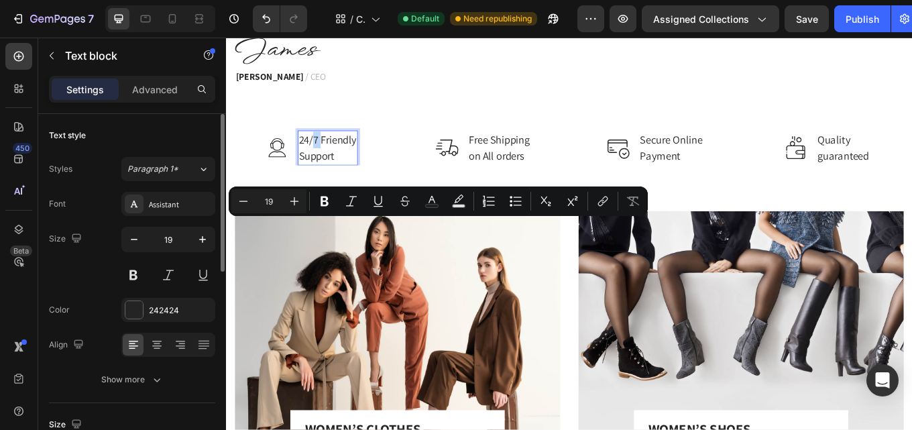
click at [336, 186] on p "24/7 Friendly Support" at bounding box center [345, 167] width 68 height 38
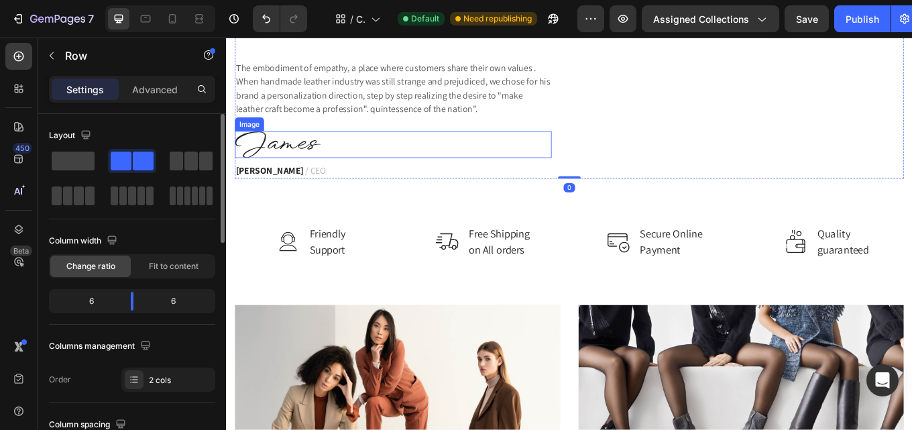
scroll to position [2413, 0]
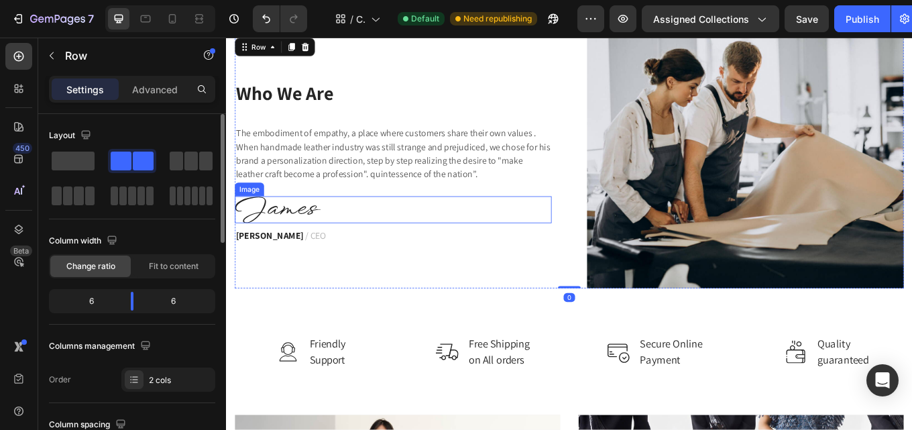
click at [301, 248] on img at bounding box center [286, 240] width 101 height 32
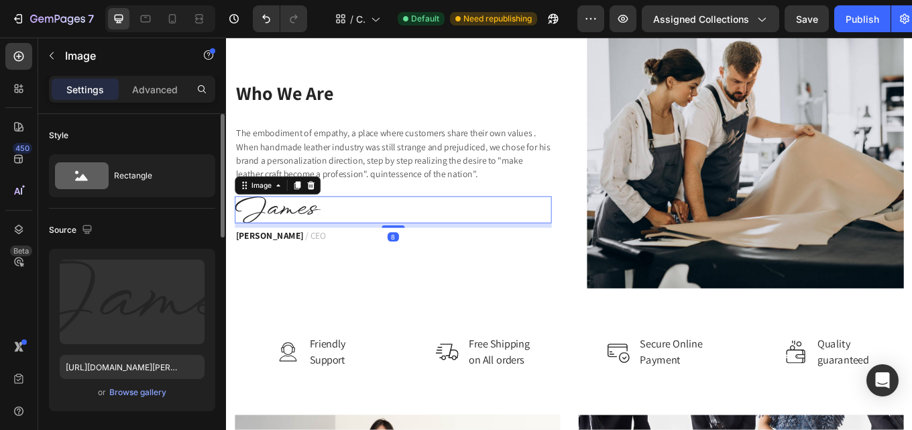
scroll to position [2432, 0]
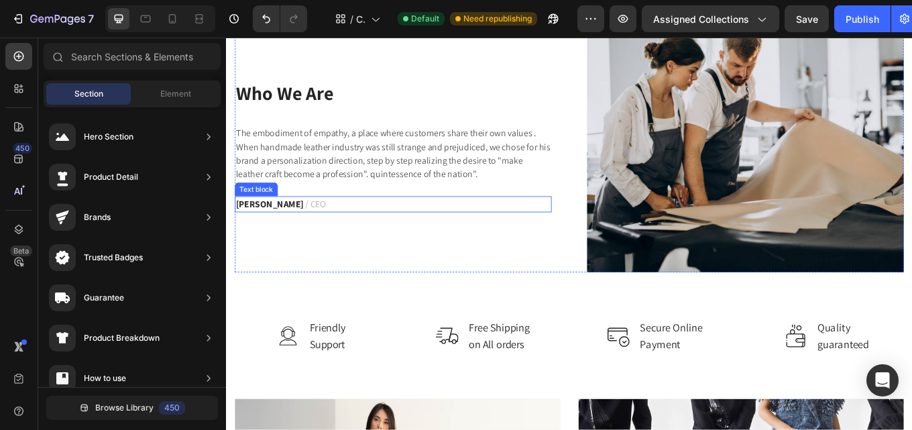
click at [318, 235] on span "/ CEO" at bounding box center [330, 233] width 25 height 14
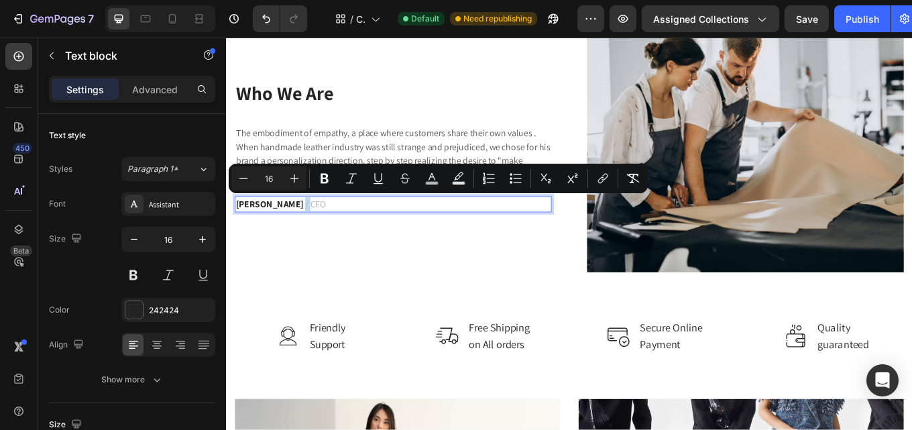
click at [292, 232] on strong "[PERSON_NAME]" at bounding box center [276, 233] width 79 height 14
drag, startPoint x: 300, startPoint y: 231, endPoint x: 238, endPoint y: 231, distance: 61.7
click at [238, 231] on p "[PERSON_NAME] / CEO" at bounding box center [421, 233] width 369 height 16
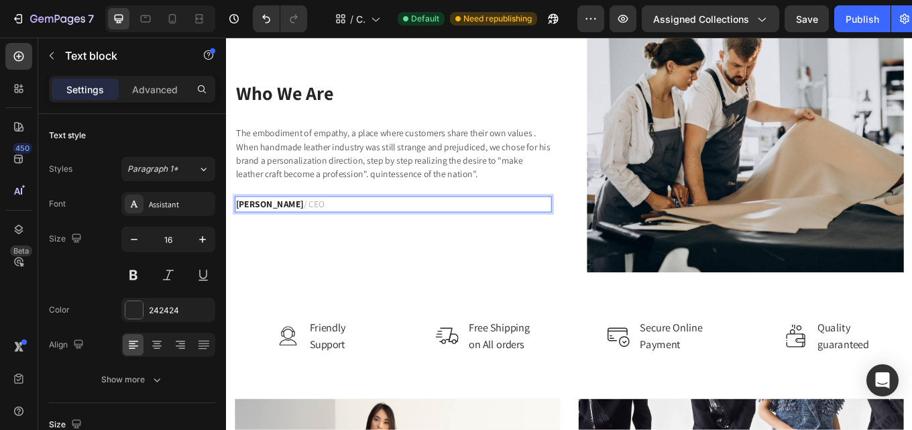
click at [316, 235] on span "/ CEO" at bounding box center [328, 233] width 25 height 14
click at [328, 178] on p "The embodiment of empathy, a place where customers share their own values ​. Wh…" at bounding box center [421, 174] width 369 height 64
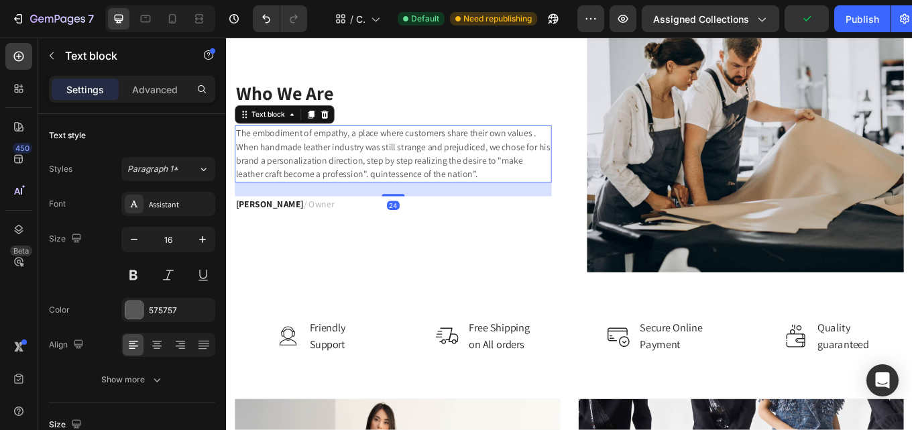
click at [290, 158] on p "The embodiment of empathy, a place where customers share their own values ​. Wh…" at bounding box center [421, 174] width 369 height 64
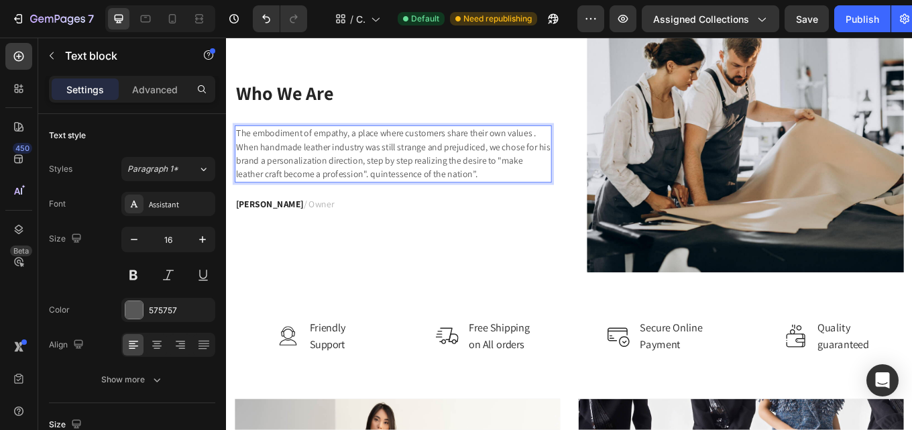
click at [442, 203] on p "The embodiment of empathy, a place where customers share their own values ​. Wh…" at bounding box center [421, 174] width 369 height 64
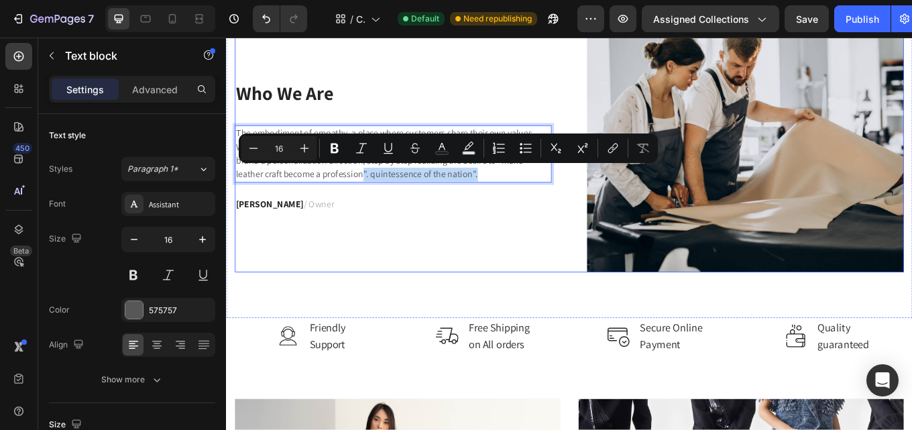
drag, startPoint x: 385, startPoint y: 193, endPoint x: 591, endPoint y: 207, distance: 206.3
click at [591, 207] on div "Who We Are Heading The embodiment of empathy, a place where customers share the…" at bounding box center [421, 165] width 371 height 296
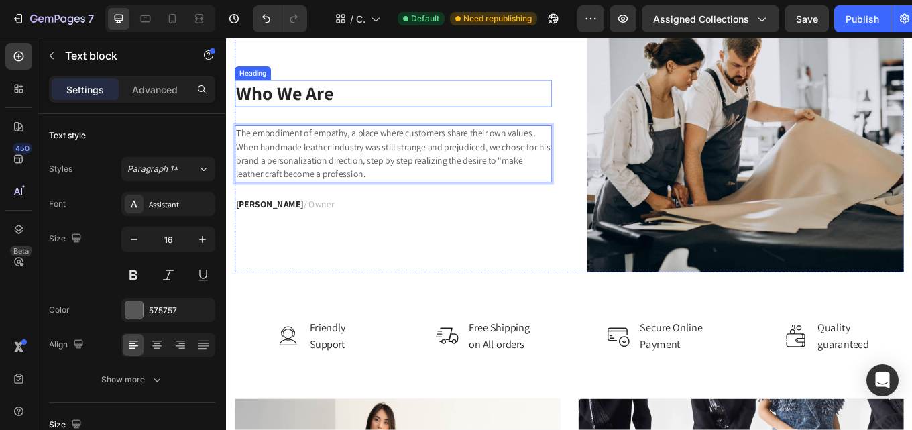
click at [451, 102] on p "Who We Are" at bounding box center [421, 103] width 369 height 29
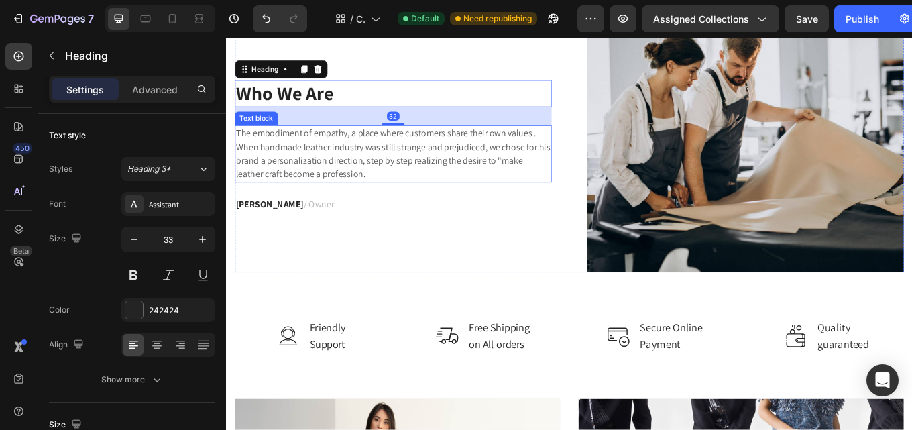
click at [419, 166] on p "The embodiment of empathy, a place where customers share their own values ​. Wh…" at bounding box center [421, 174] width 369 height 64
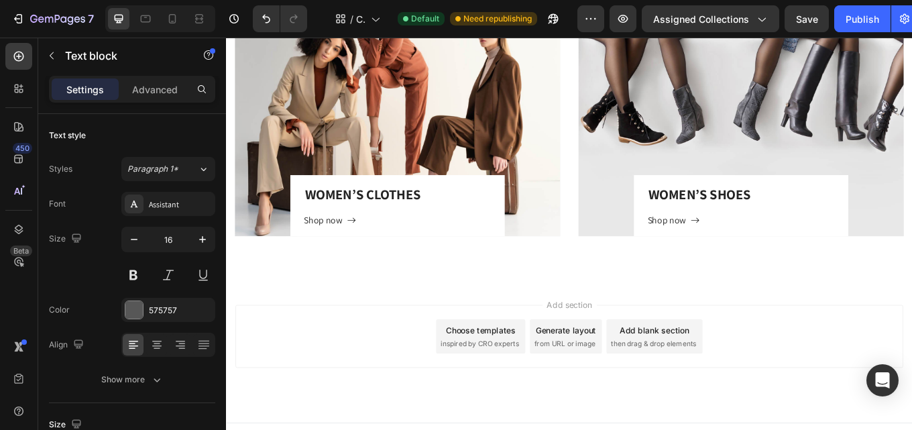
scroll to position [2943, 0]
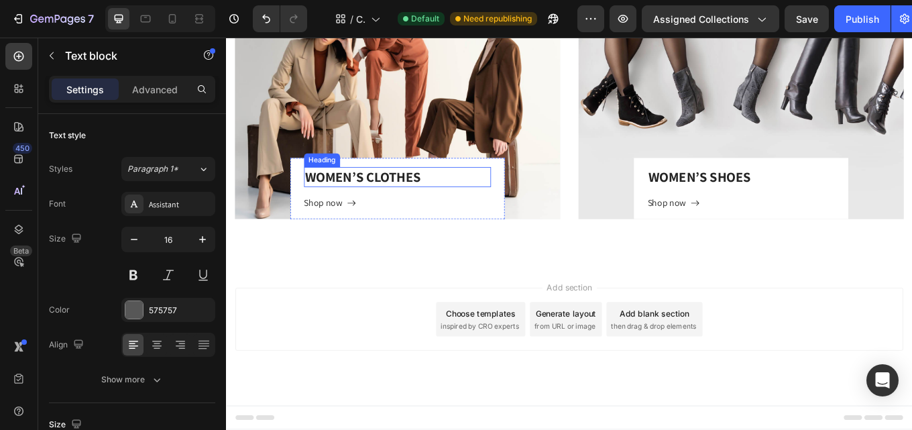
click at [411, 204] on p "WOMEN’S CLOTHES" at bounding box center [426, 201] width 217 height 21
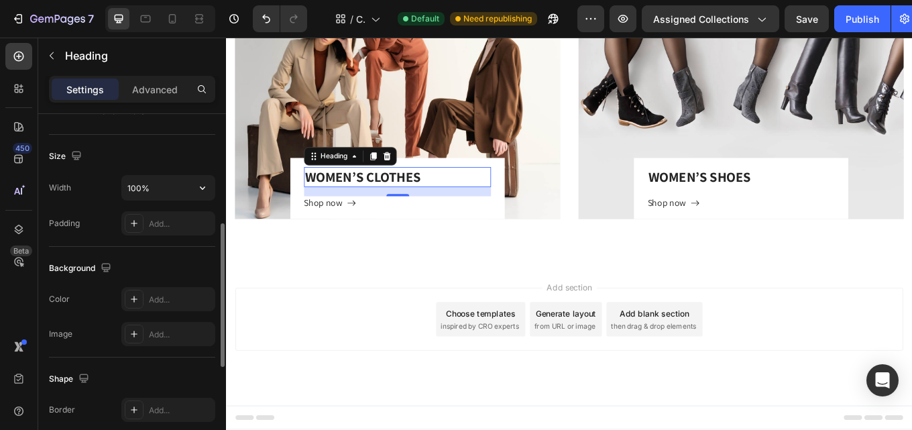
scroll to position [0, 0]
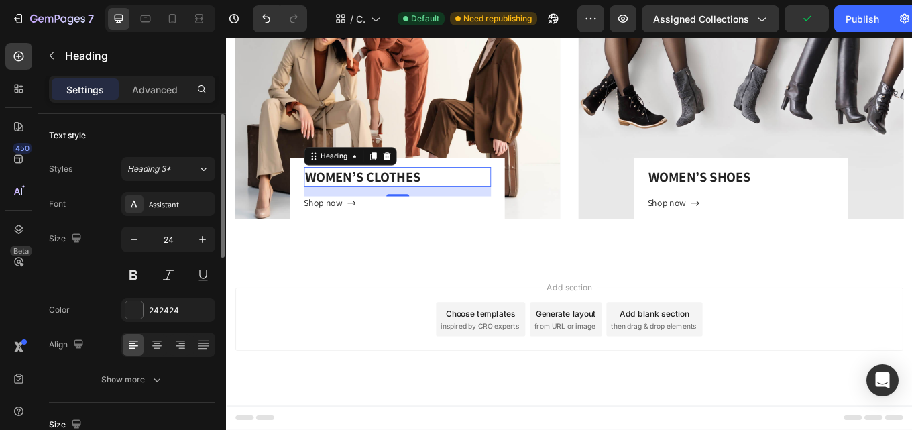
click at [392, 202] on p "WOMEN’S CLOTHES" at bounding box center [426, 201] width 217 height 21
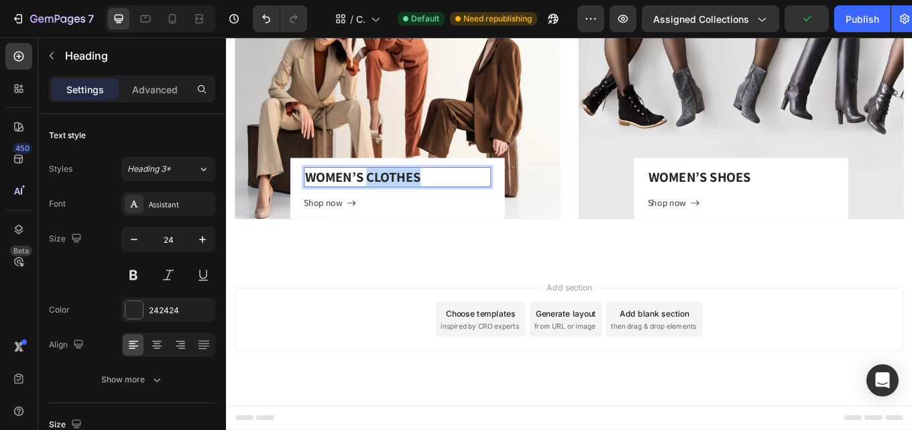
click at [392, 202] on p "WOMEN’S CLOTHES" at bounding box center [426, 201] width 217 height 21
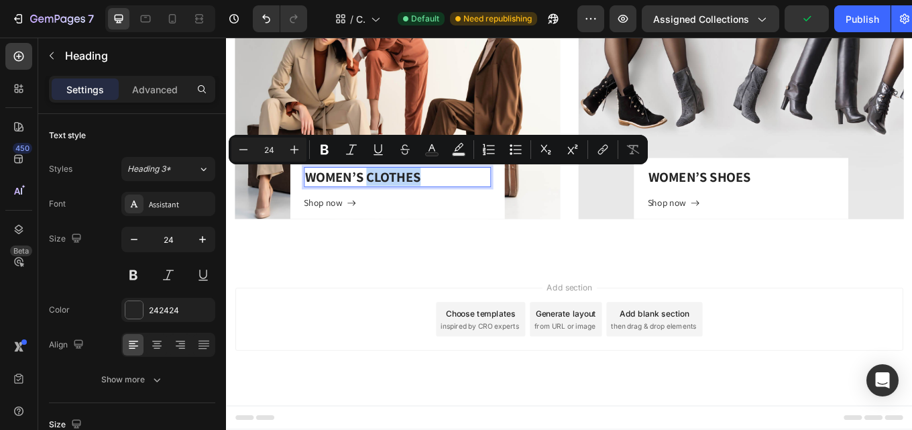
click at [448, 195] on p "WOMEN’S CLOTHES" at bounding box center [426, 201] width 217 height 21
drag, startPoint x: 436, startPoint y: 210, endPoint x: 322, endPoint y: 199, distance: 114.5
click at [322, 199] on p "WOMEN’S CLOTHES" at bounding box center [426, 201] width 217 height 21
click at [468, 202] on p "WOMEN’S CLOTHES" at bounding box center [426, 201] width 217 height 21
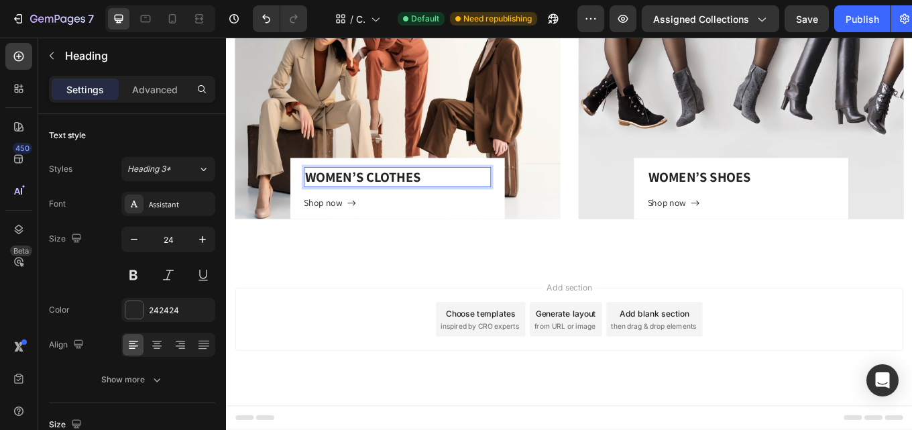
click at [411, 206] on p "WOMEN’S CLOTHES" at bounding box center [426, 201] width 217 height 21
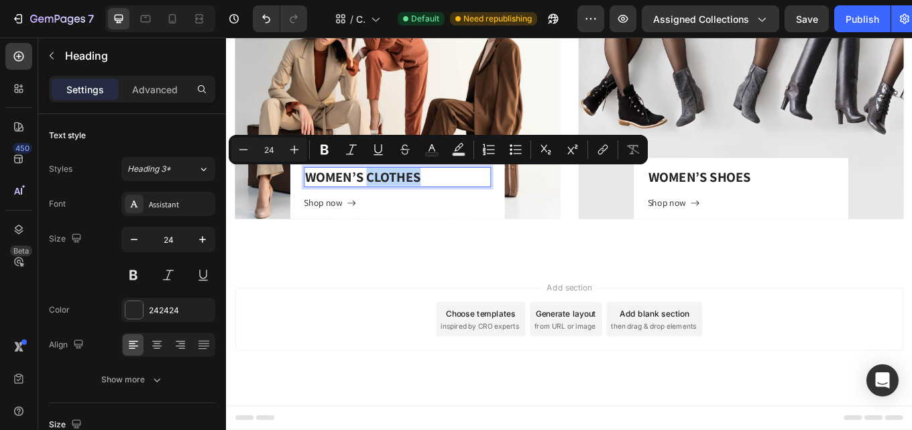
click at [345, 356] on div "Add section Choose templates inspired by CRO experts Generate layout from URL o…" at bounding box center [628, 368] width 783 height 74
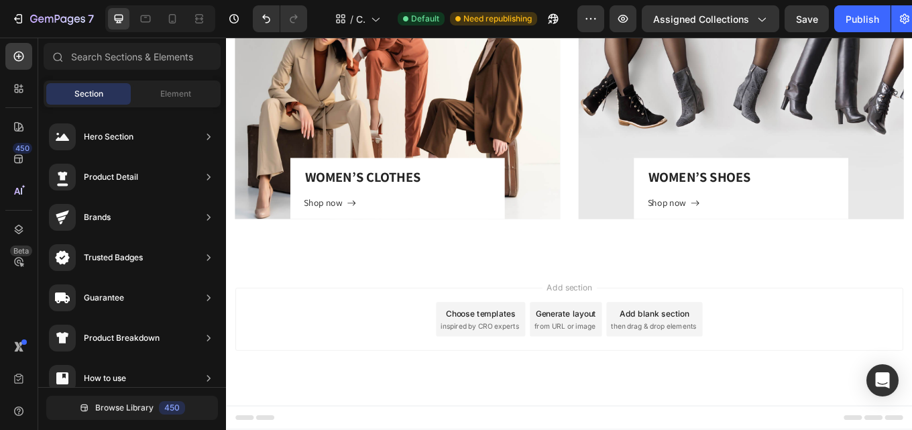
click at [528, 348] on div "Choose templates inspired by CRO experts" at bounding box center [524, 368] width 105 height 40
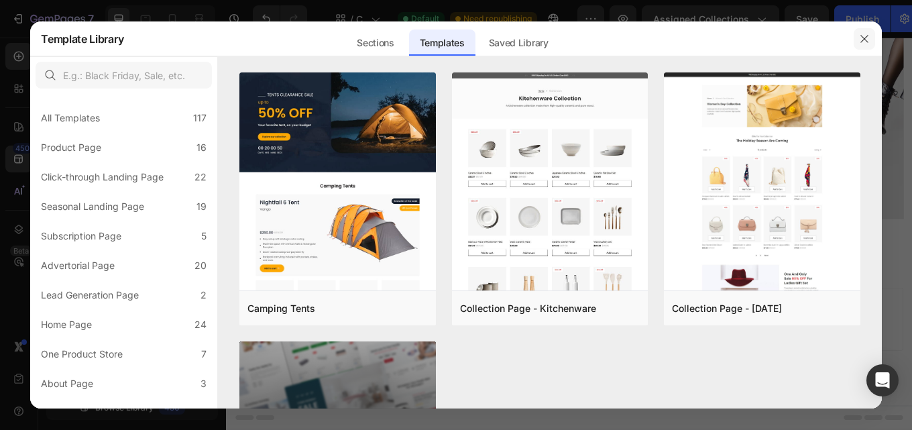
click at [863, 36] on icon "button" at bounding box center [864, 39] width 11 height 11
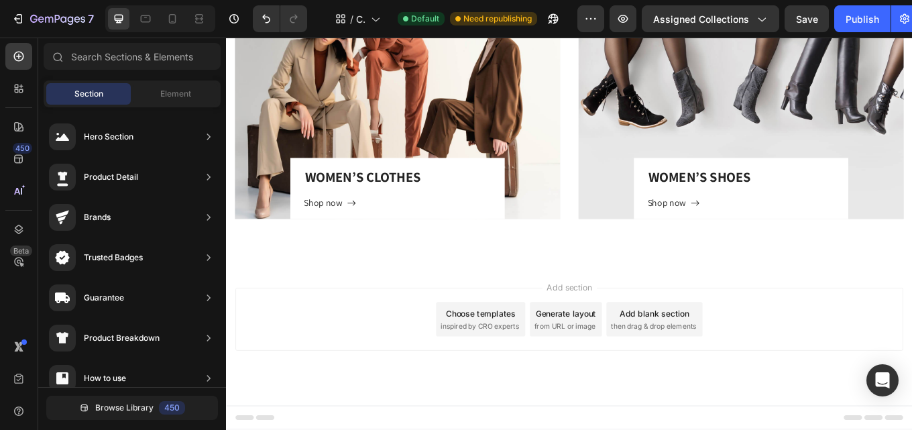
click at [415, 365] on div "Add section Choose templates inspired by CRO experts Generate layout from URL o…" at bounding box center [628, 368] width 783 height 74
click at [626, 331] on span "Add section" at bounding box center [629, 331] width 64 height 14
drag, startPoint x: 626, startPoint y: 331, endPoint x: 387, endPoint y: 373, distance: 242.2
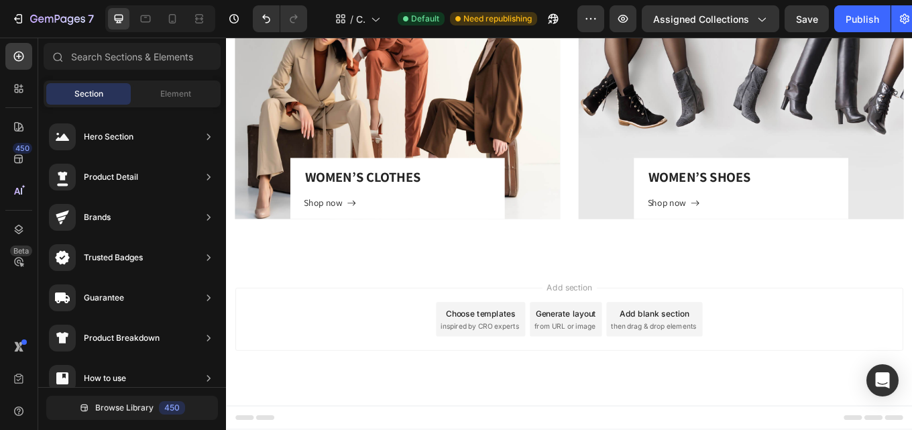
click at [401, 374] on div "Add section Choose templates inspired by CRO experts Generate layout from URL o…" at bounding box center [628, 368] width 783 height 74
drag, startPoint x: 97, startPoint y: 334, endPoint x: 0, endPoint y: 325, distance: 97.6
click at [0, 325] on div "450 Beta" at bounding box center [19, 234] width 38 height 392
click at [16, 145] on div "450" at bounding box center [22, 148] width 19 height 11
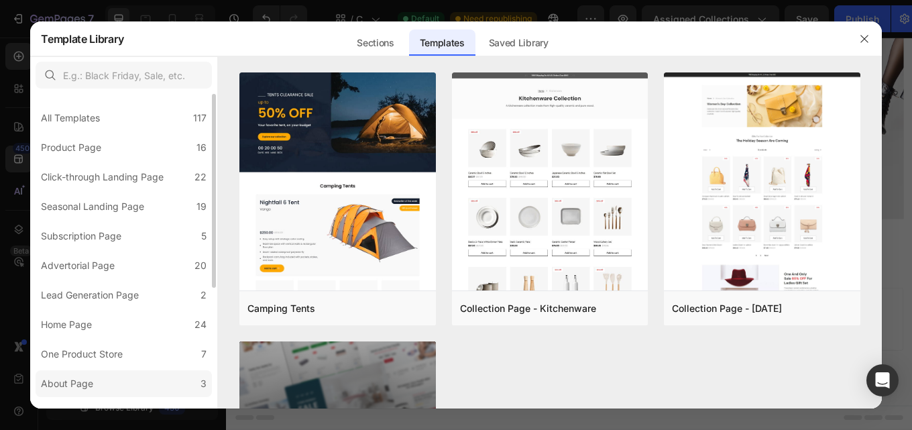
scroll to position [195, 0]
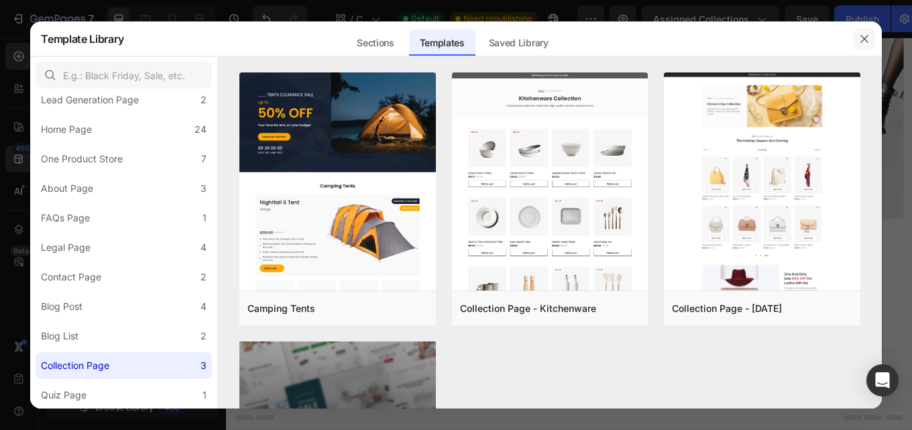
click at [866, 32] on button "button" at bounding box center [863, 38] width 21 height 21
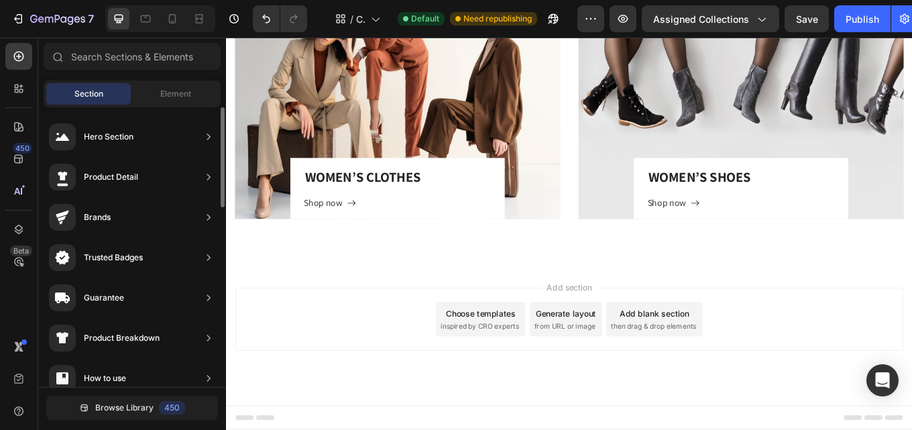
scroll to position [176, 0]
click at [15, 76] on div at bounding box center [18, 88] width 27 height 27
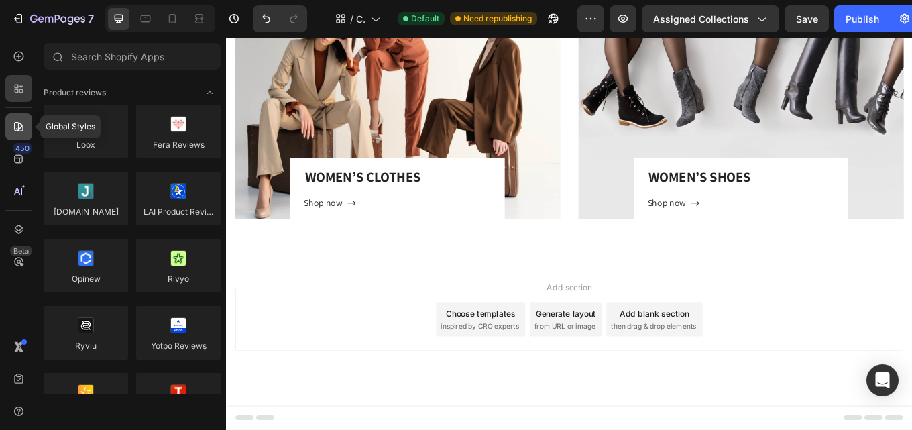
click at [17, 119] on div at bounding box center [18, 126] width 27 height 27
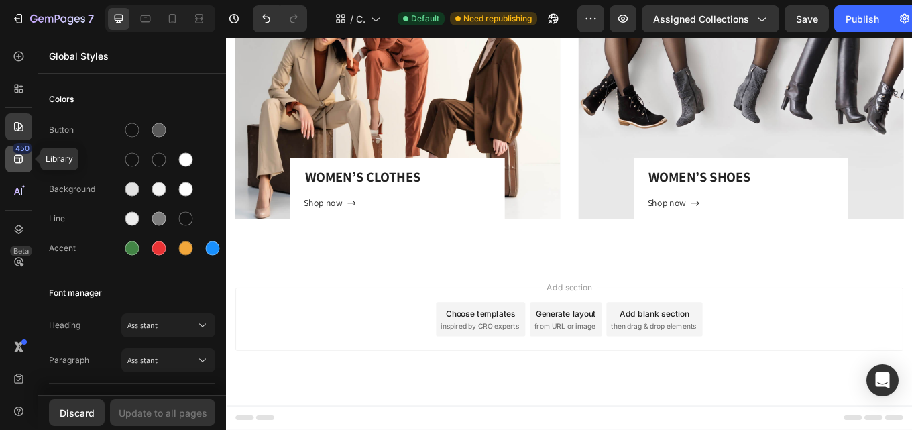
click at [15, 169] on div "450" at bounding box center [18, 158] width 27 height 27
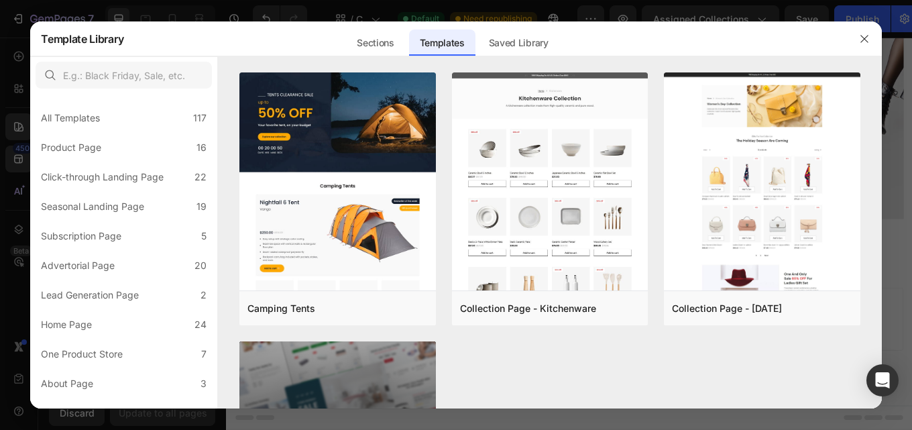
click at [21, 206] on div at bounding box center [456, 215] width 912 height 430
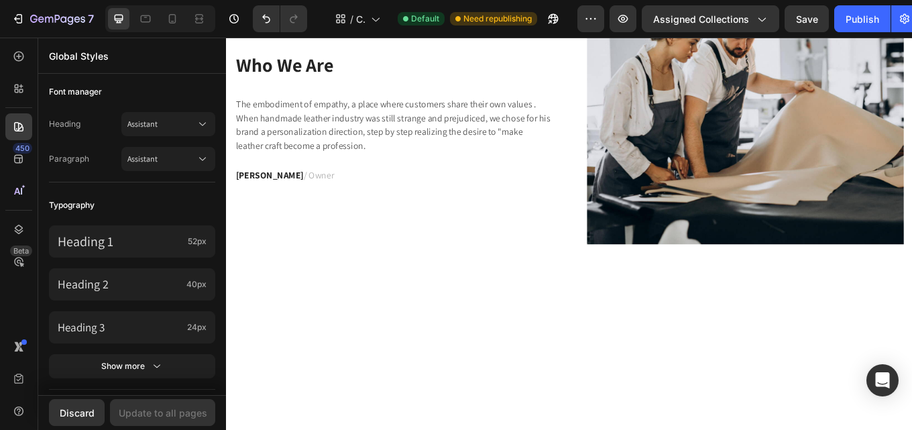
scroll to position [2129, 0]
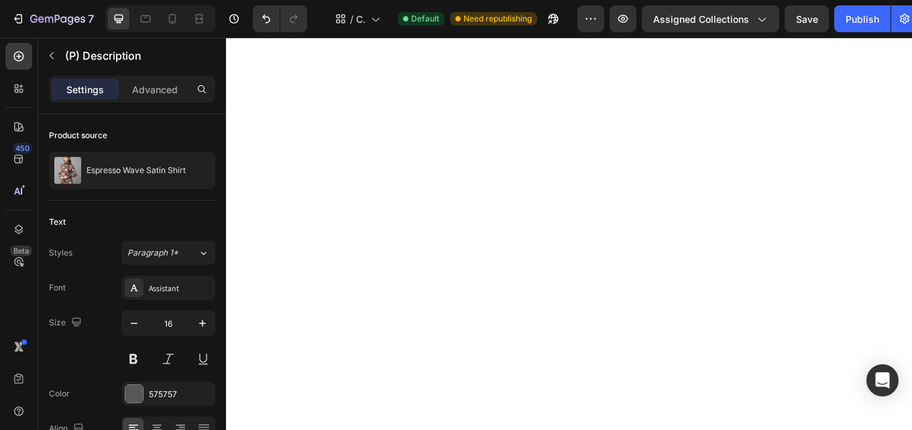
scroll to position [1335, 0]
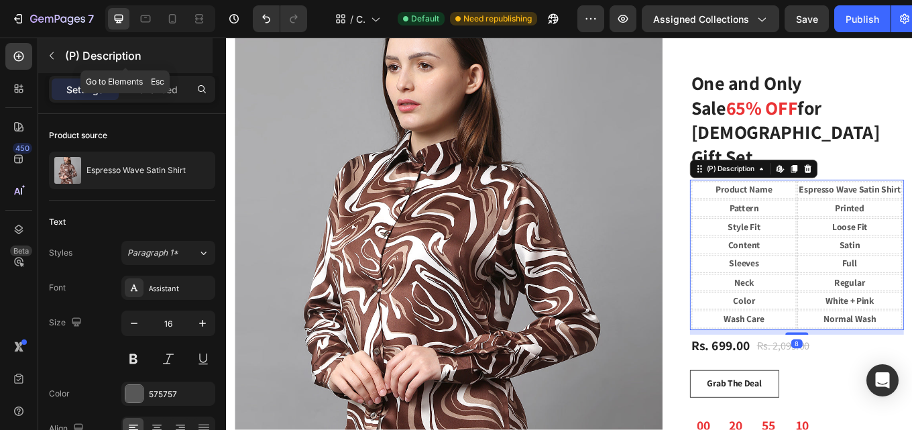
click at [54, 58] on icon "button" at bounding box center [51, 55] width 11 height 11
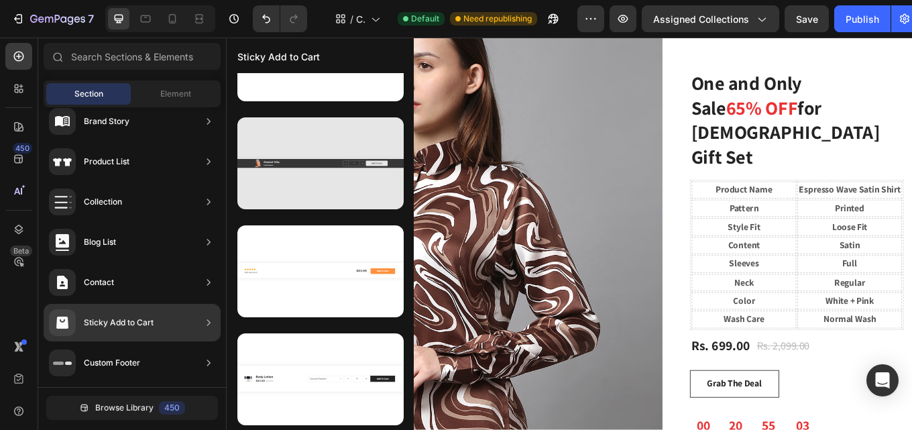
scroll to position [0, 0]
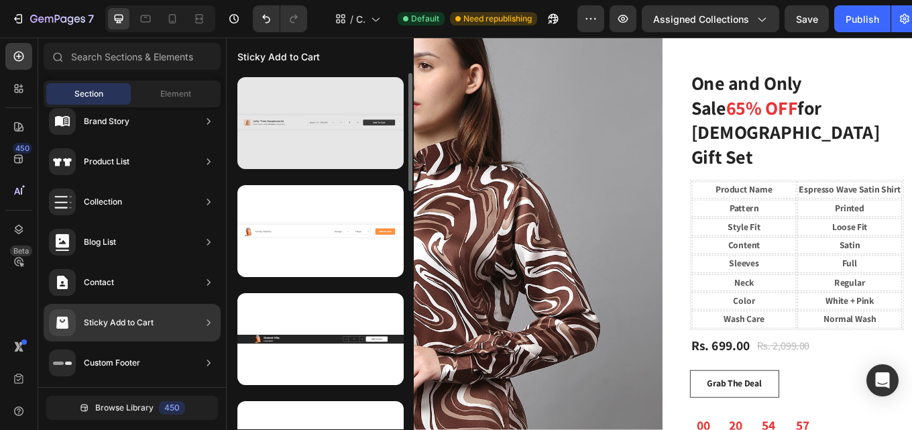
click at [340, 138] on div at bounding box center [320, 123] width 166 height 92
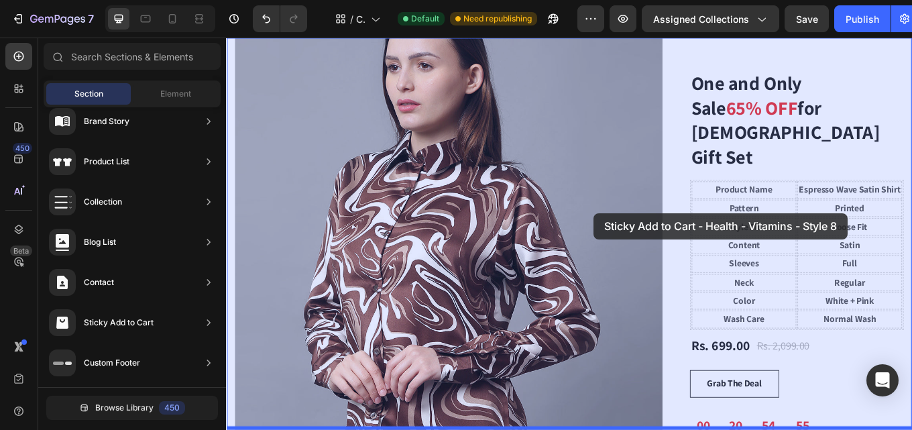
drag, startPoint x: 447, startPoint y: 176, endPoint x: 643, endPoint y: 238, distance: 205.4
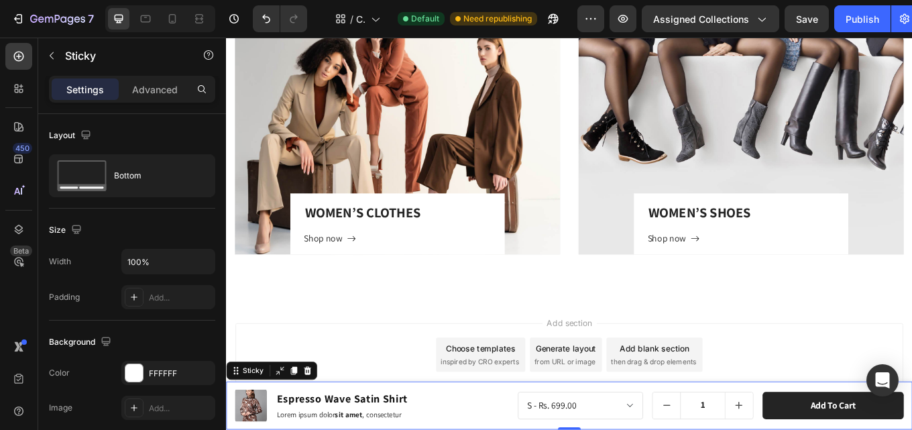
scroll to position [2943, 0]
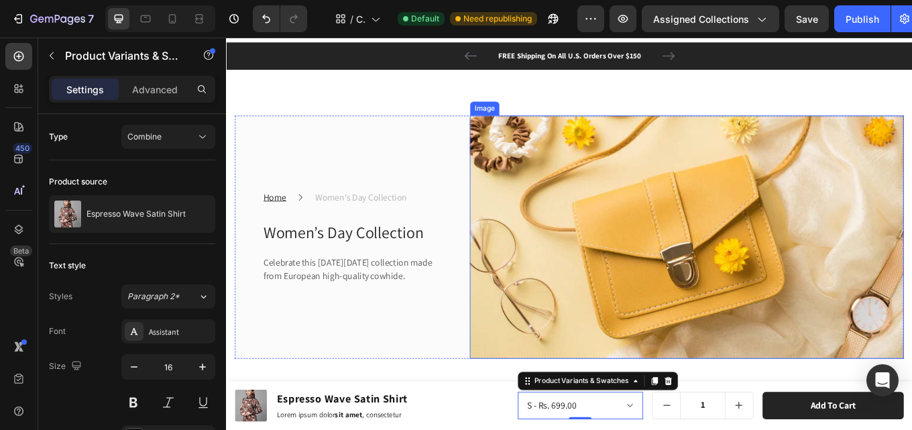
scroll to position [0, 0]
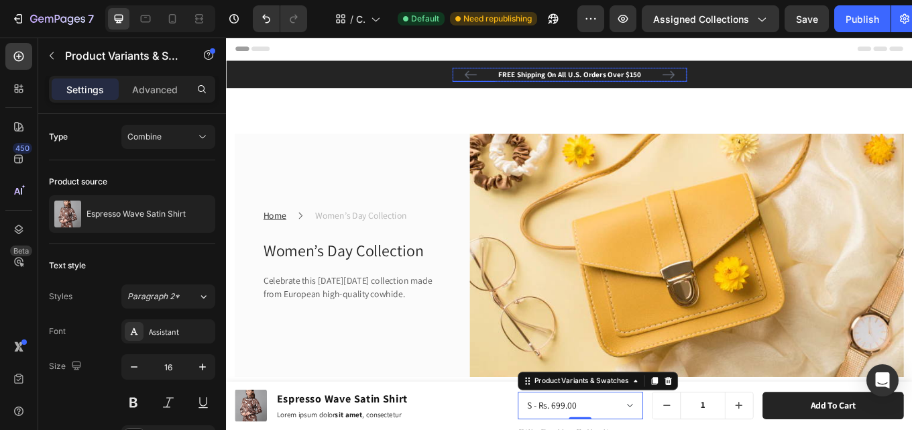
click at [611, 79] on p "FREE Shipping On All U.S. Orders Over $150" at bounding box center [628, 80] width 272 height 13
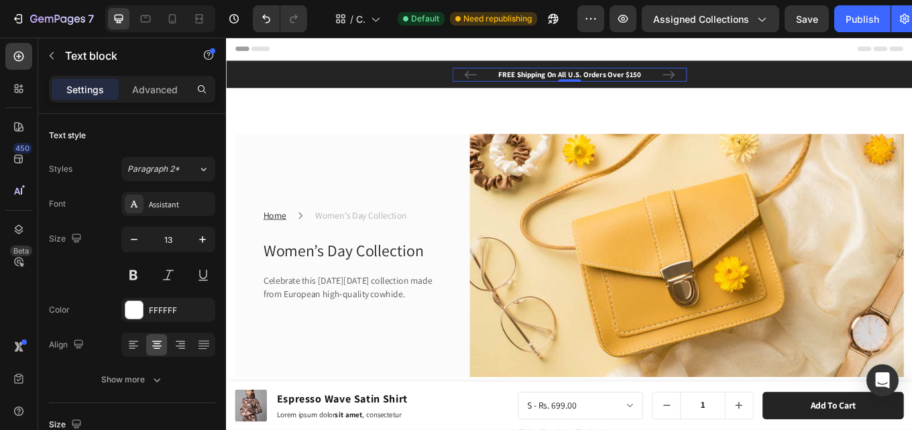
click at [608, 86] on p "FREE Shipping On All U.S. Orders Over $150" at bounding box center [628, 80] width 272 height 13
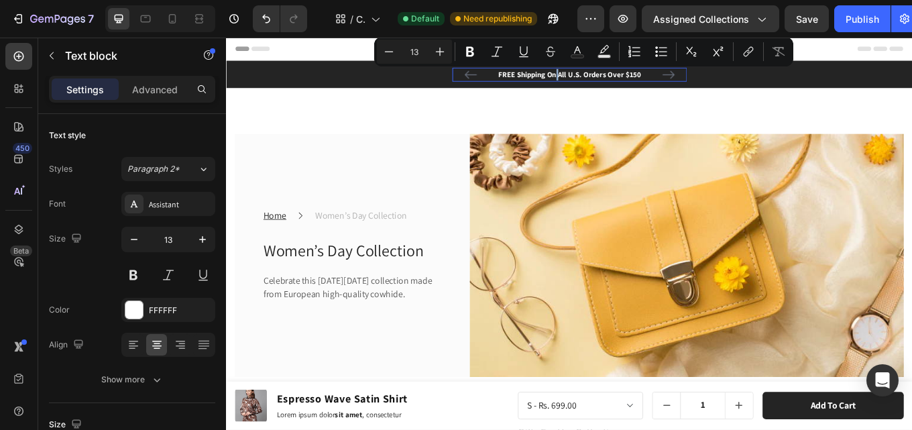
click at [610, 80] on p "FREE Shipping On All U.S. Orders Over $150" at bounding box center [628, 80] width 272 height 13
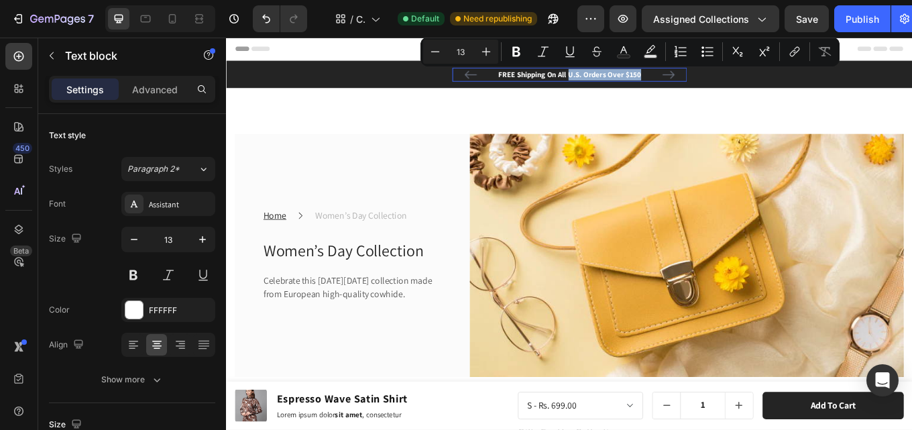
drag, startPoint x: 624, startPoint y: 80, endPoint x: 696, endPoint y: 86, distance: 72.7
click at [705, 86] on p "FREE Shipping On All U.S. Orders Over $150" at bounding box center [628, 80] width 272 height 13
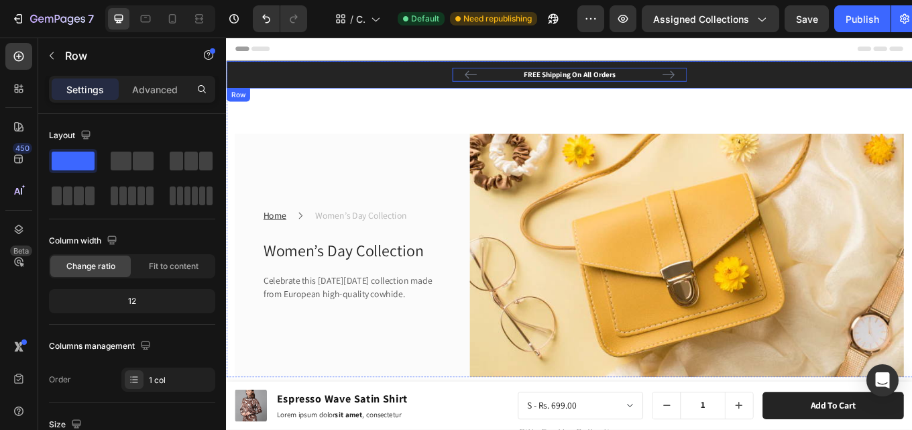
click at [304, 76] on div "FREE Shipping On All Orders Text block 0 60-DAY FREE RETURNS Text block [GEOGRA…" at bounding box center [628, 81] width 784 height 16
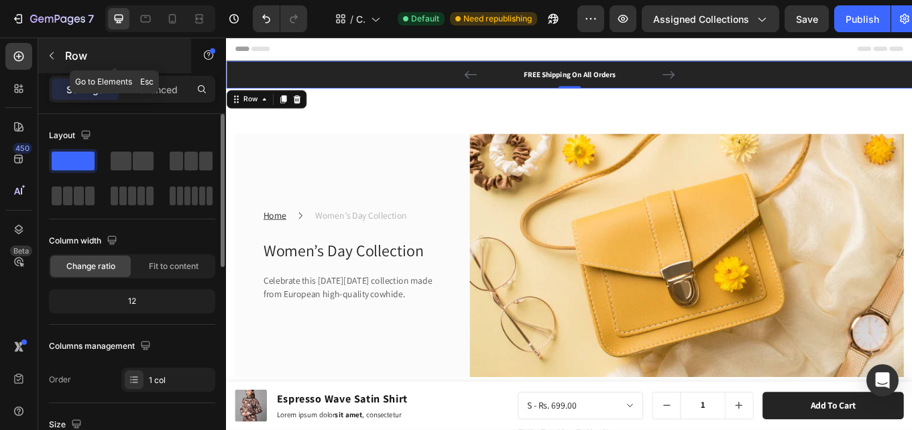
click at [50, 59] on icon "button" at bounding box center [51, 55] width 11 height 11
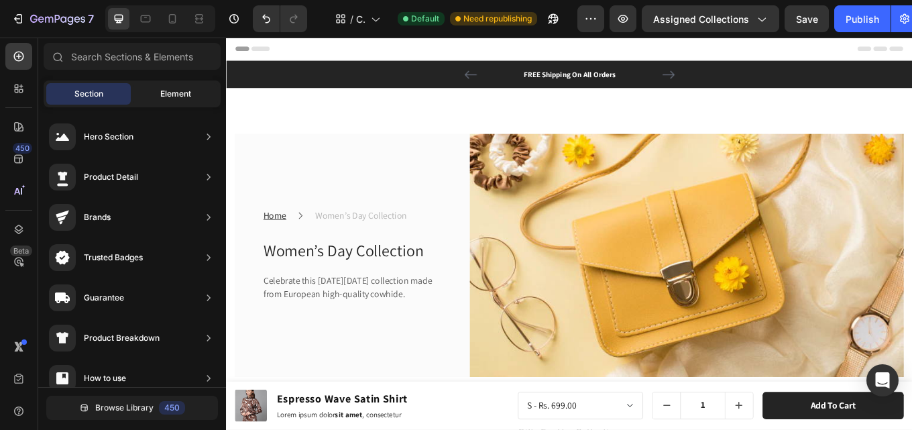
click at [169, 97] on span "Element" at bounding box center [175, 94] width 31 height 12
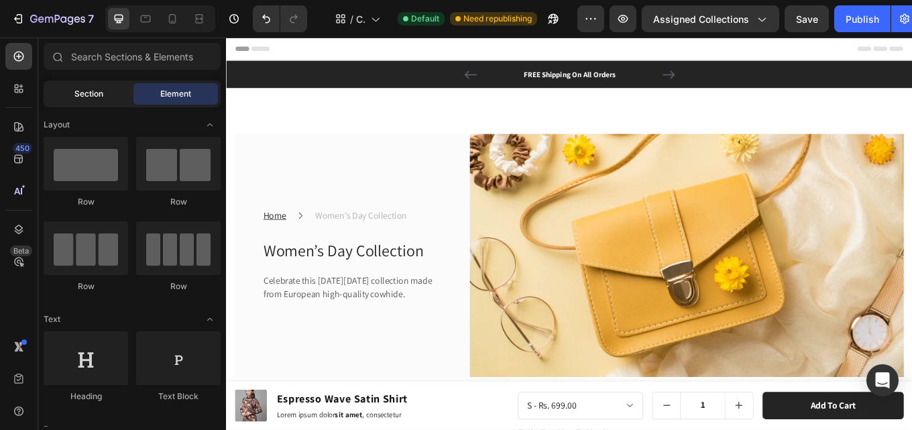
click at [76, 84] on div "Section" at bounding box center [88, 93] width 84 height 21
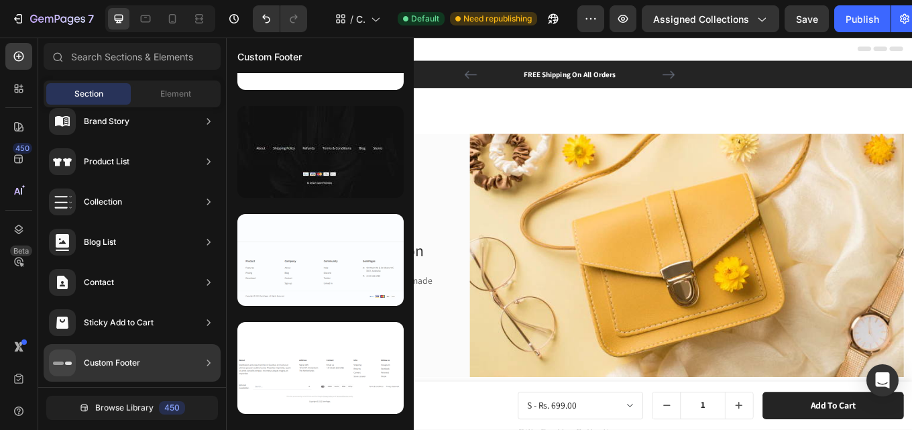
scroll to position [1255, 0]
